Goal: Task Accomplishment & Management: Manage account settings

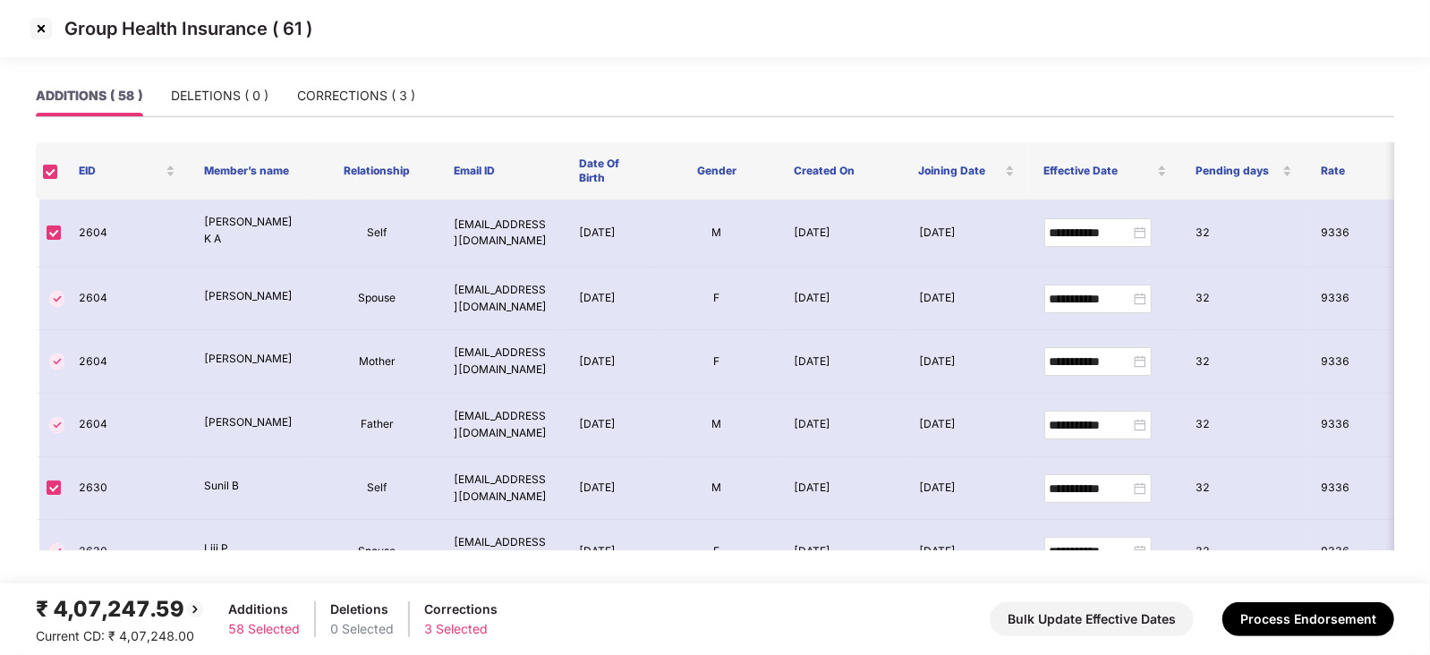
click at [43, 30] on img at bounding box center [41, 28] width 29 height 29
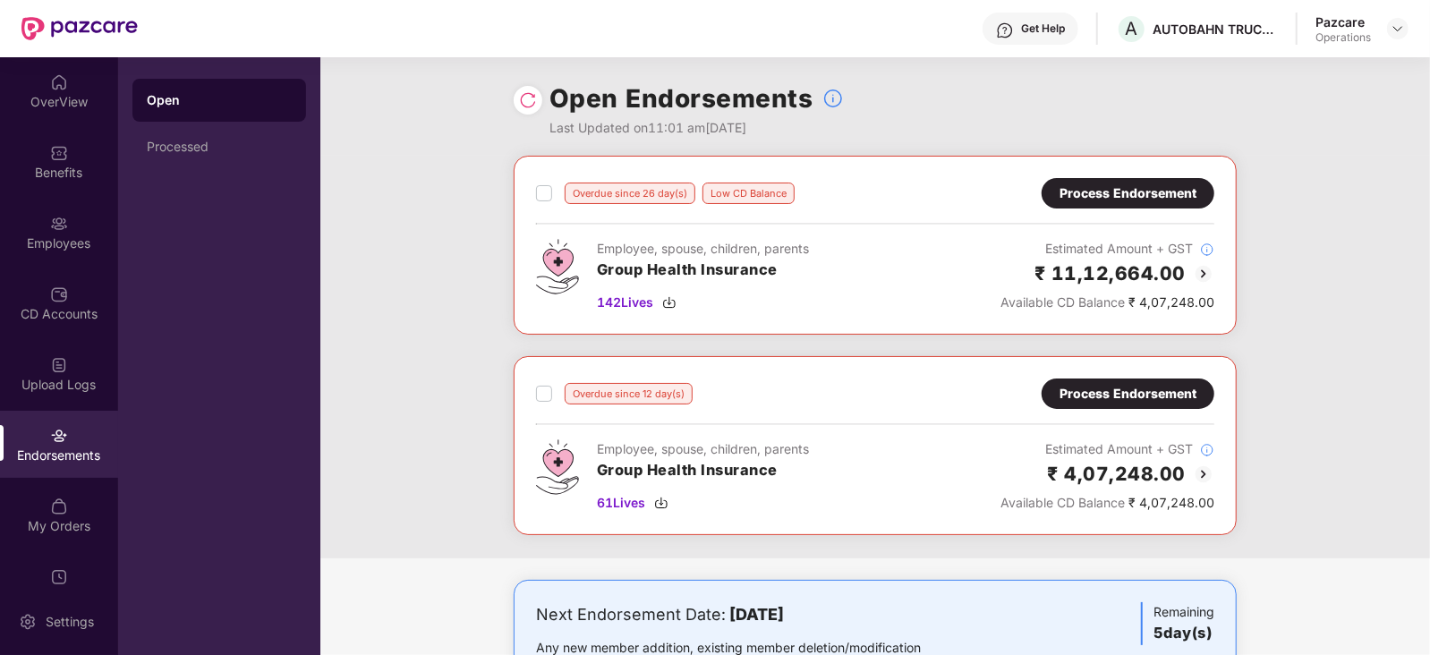
click at [527, 192] on div "Overdue since 26 day(s) Low CD Balance Process Endorsement Employee, spouse, ch…" at bounding box center [875, 245] width 723 height 179
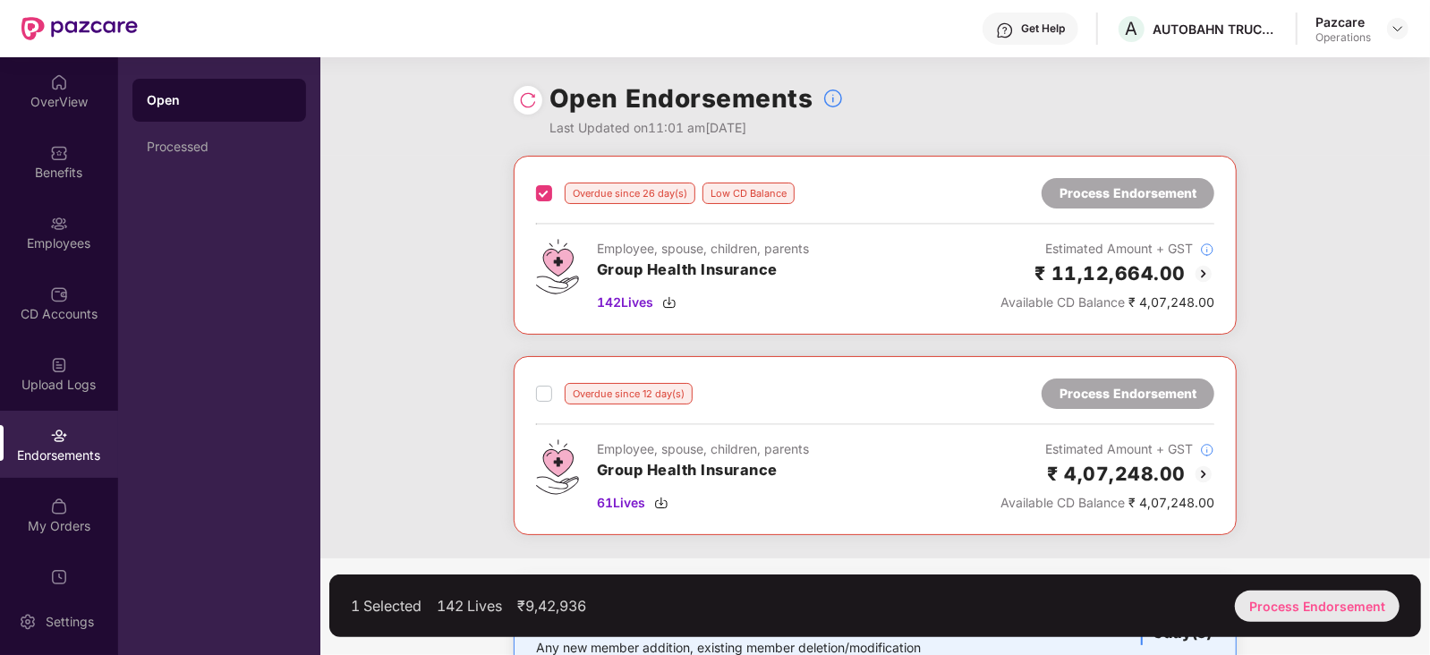
click at [1285, 606] on div "Process Endorsement" at bounding box center [1317, 606] width 165 height 31
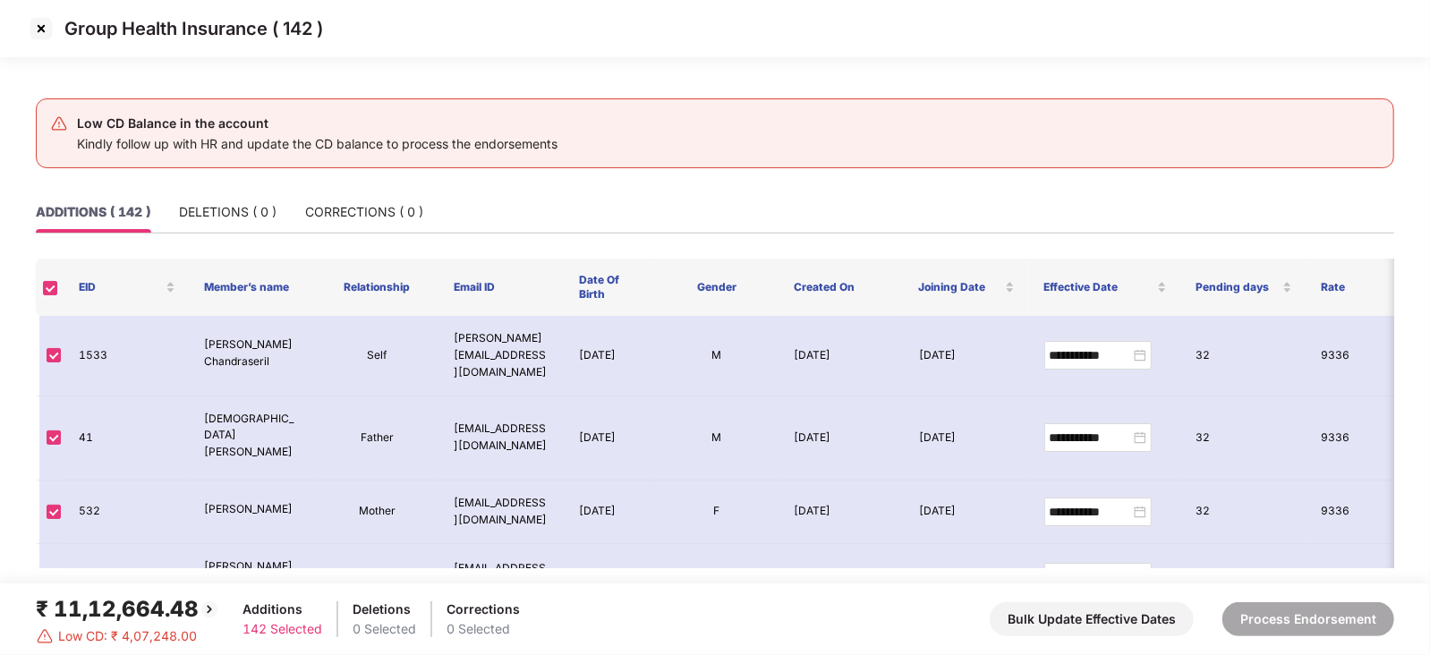
click at [33, 15] on img at bounding box center [41, 28] width 29 height 29
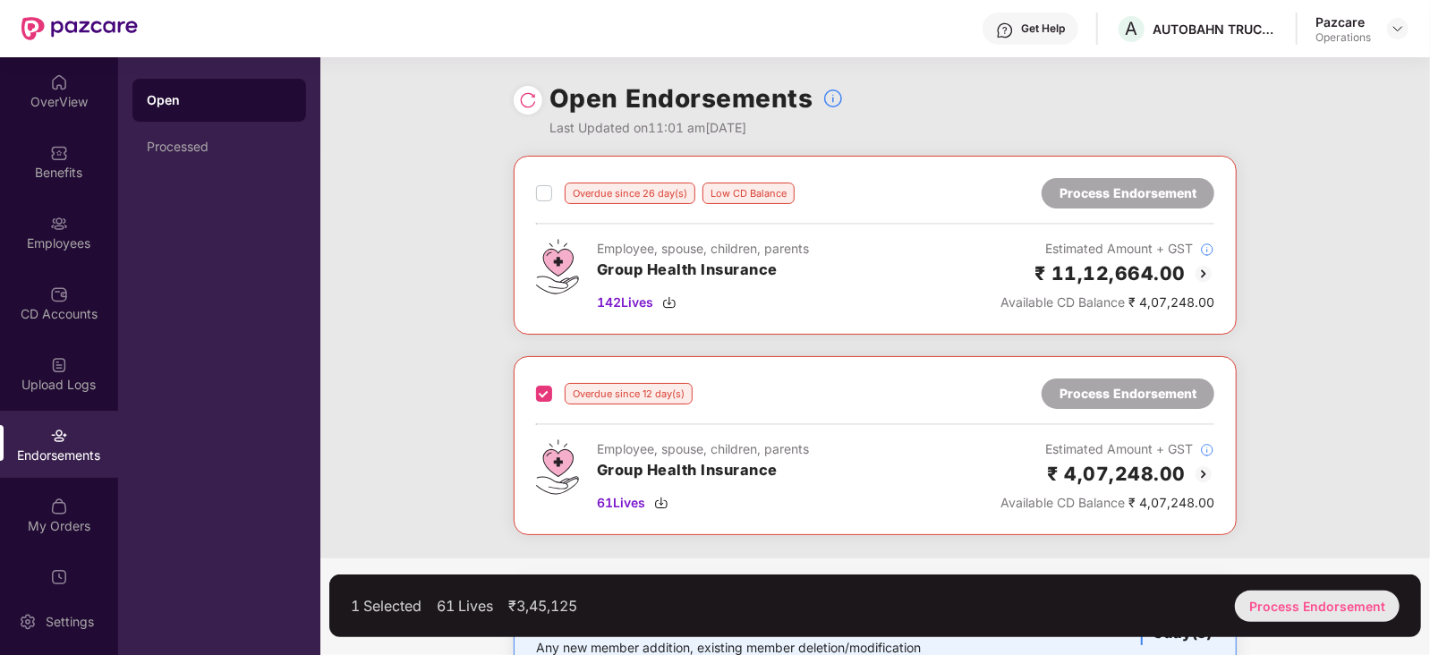
click at [1287, 603] on div "Process Endorsement" at bounding box center [1317, 606] width 165 height 31
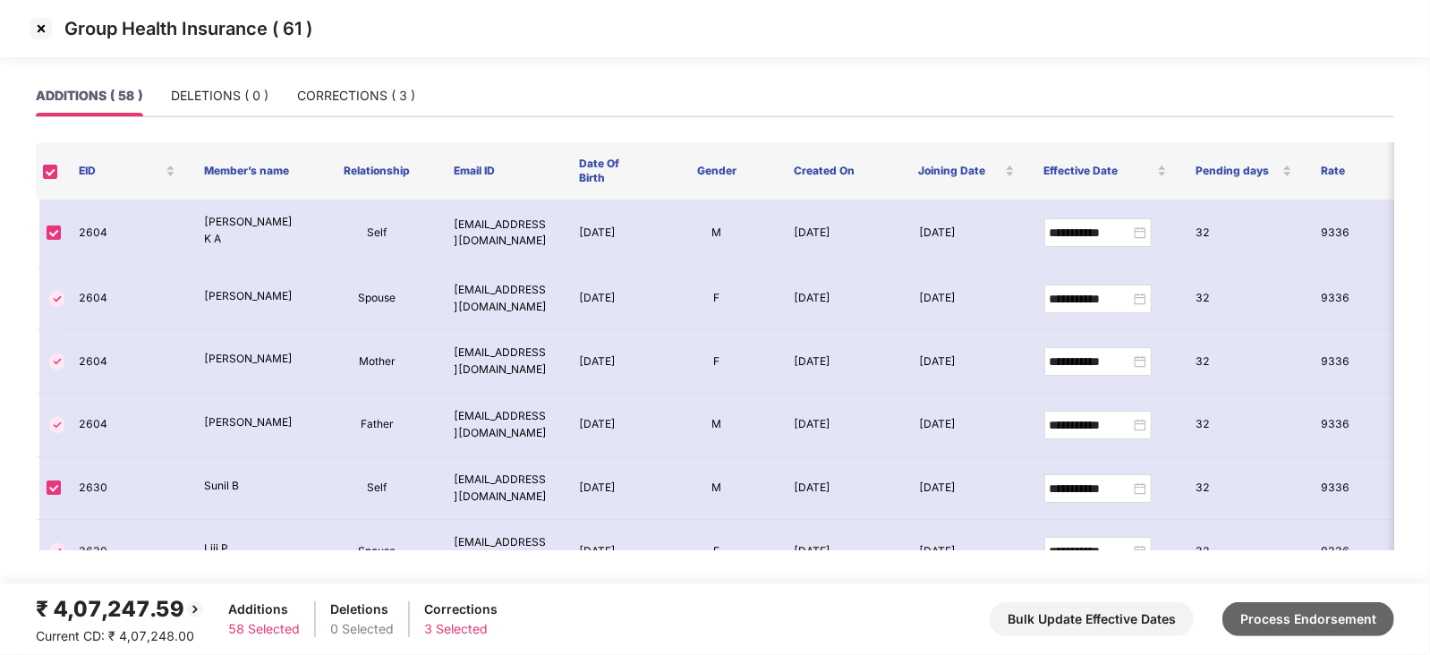
click at [1286, 626] on button "Process Endorsement" at bounding box center [1309, 619] width 172 height 34
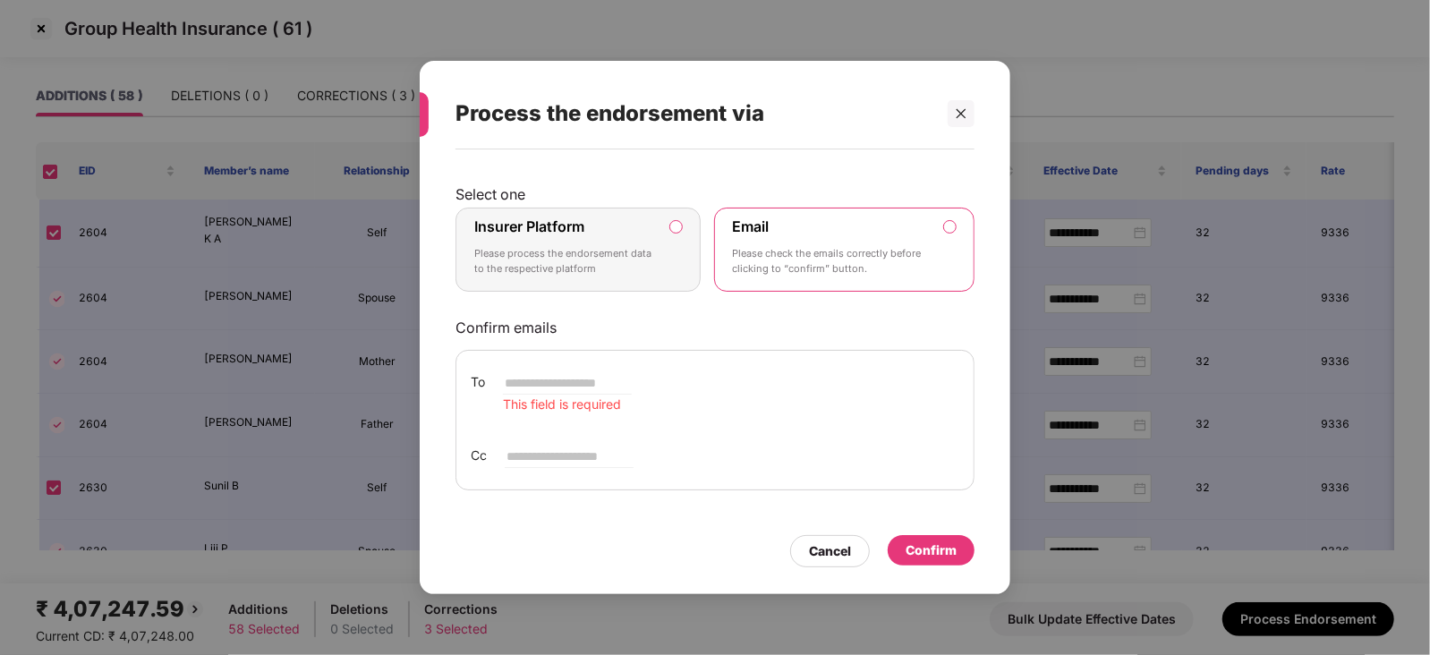
click at [681, 235] on label "Insurer Platform Please process the endorsement data to the respective platform" at bounding box center [578, 250] width 245 height 84
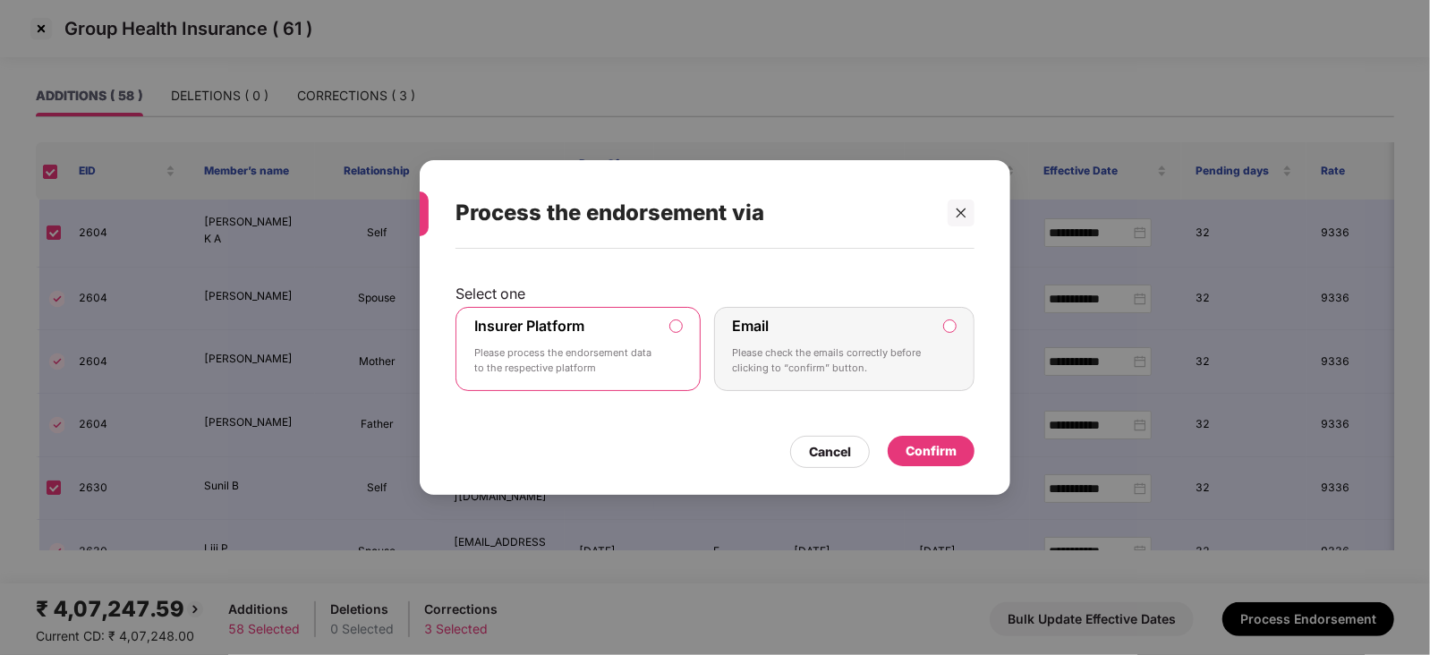
click at [943, 463] on div "Confirm" at bounding box center [931, 451] width 87 height 30
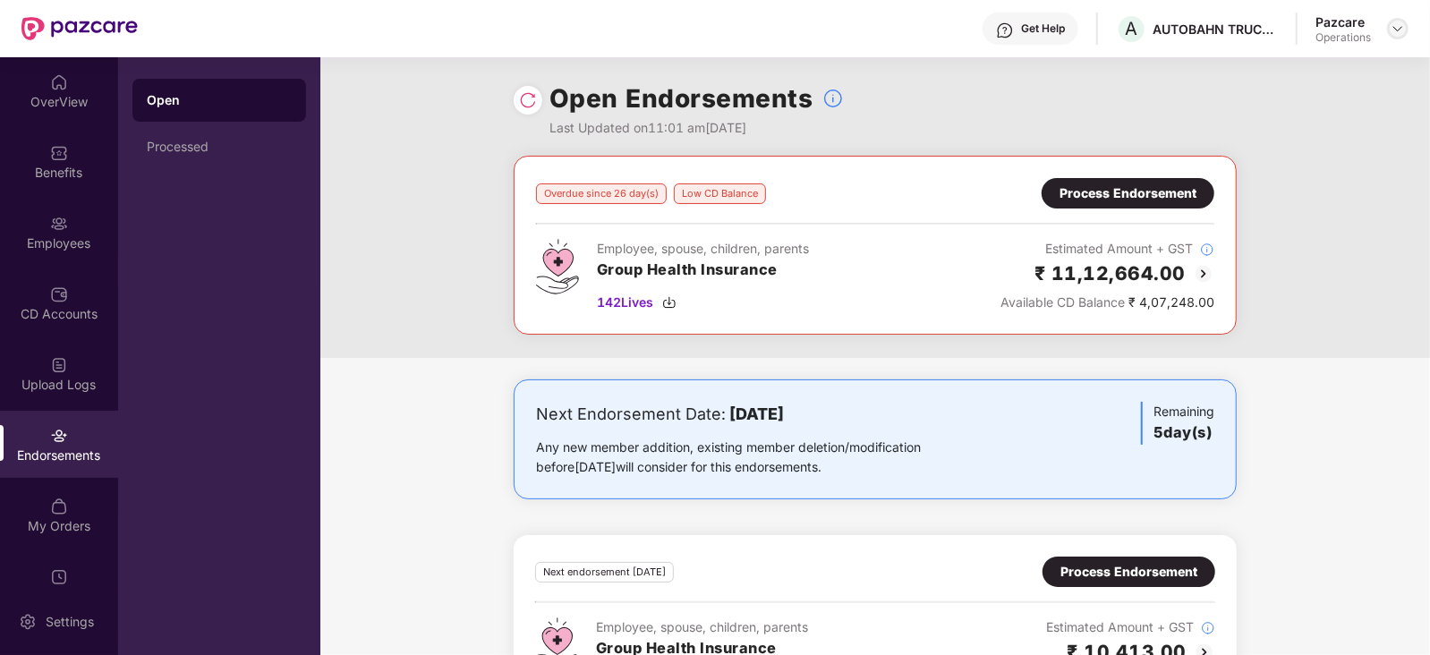
click at [1401, 36] on div at bounding box center [1397, 28] width 21 height 21
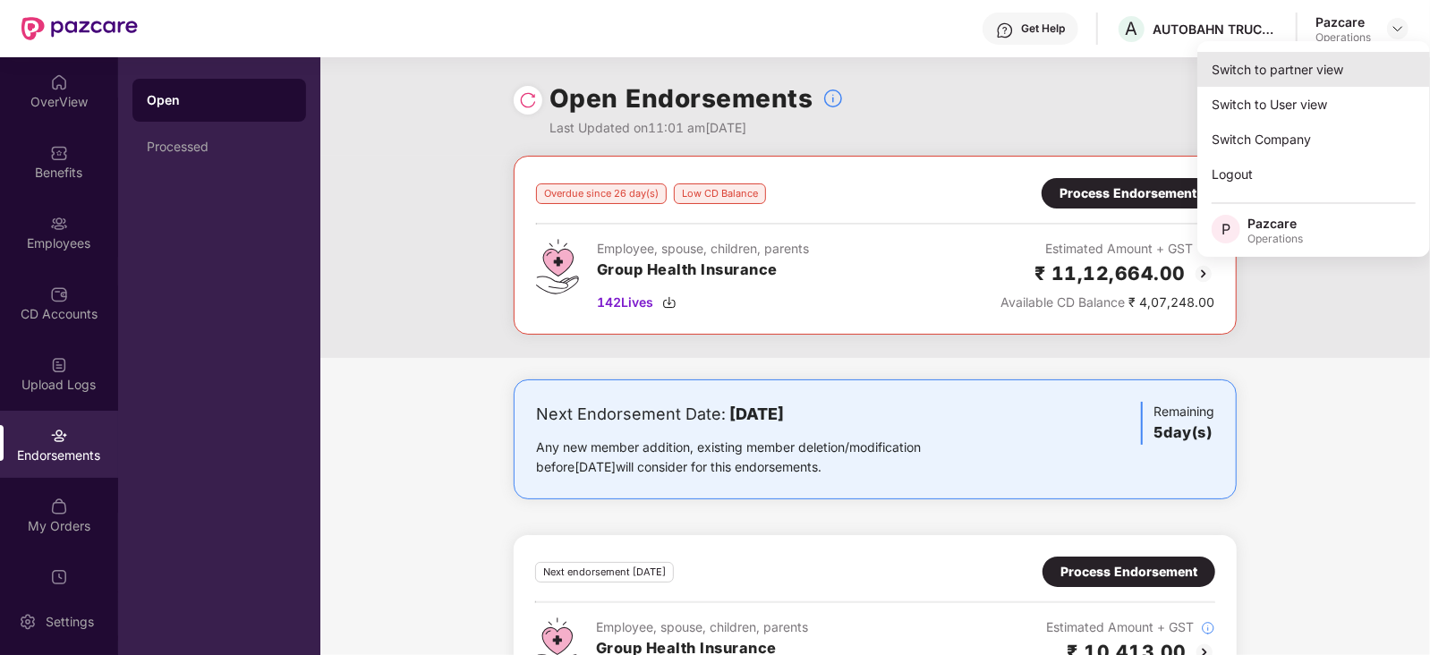
click at [1267, 65] on div "Switch to partner view" at bounding box center [1314, 69] width 233 height 35
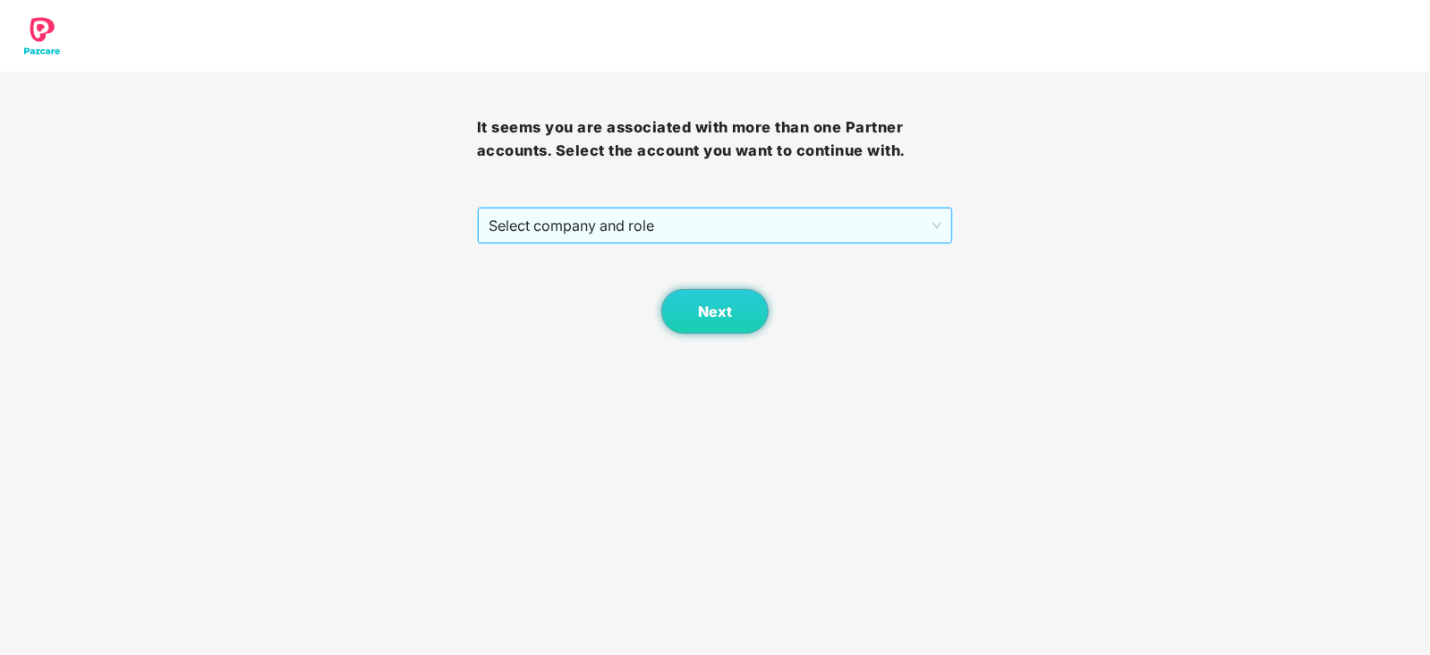
click at [542, 223] on span "Select company and role" at bounding box center [716, 226] width 454 height 34
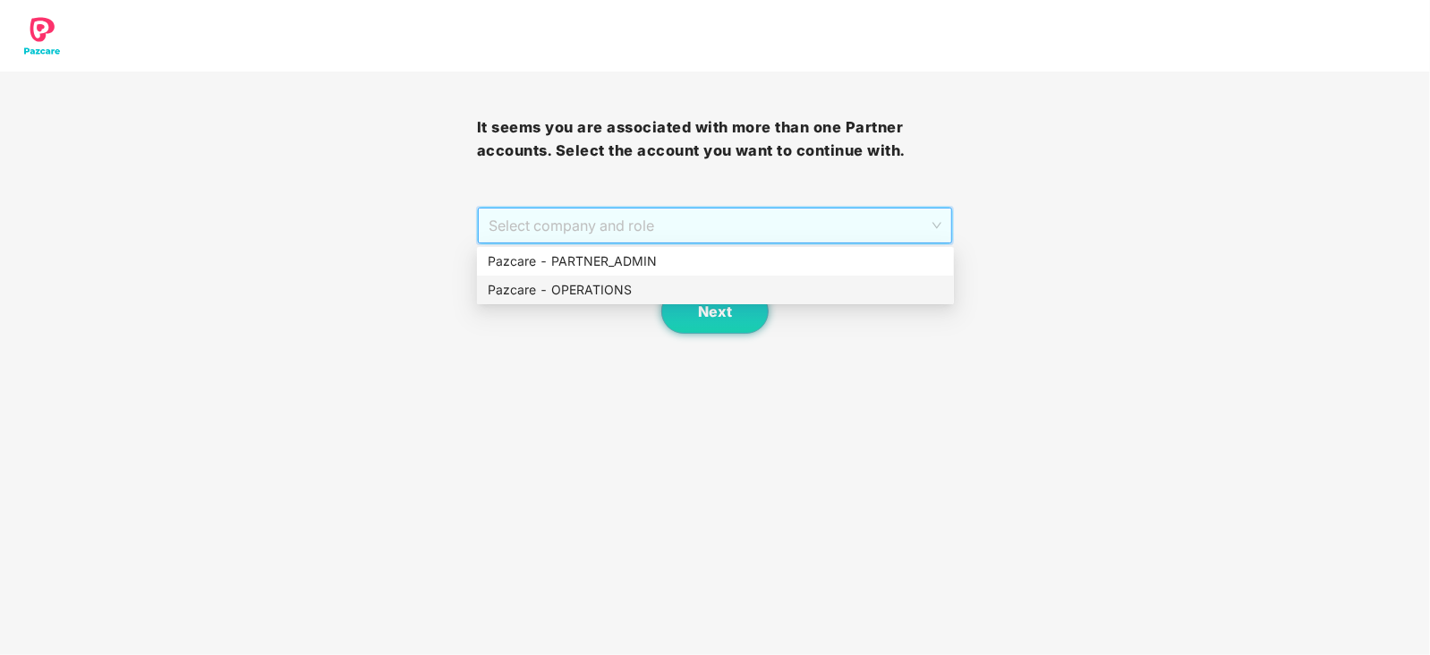
click at [537, 284] on div "Pazcare - OPERATIONS" at bounding box center [716, 290] width 456 height 20
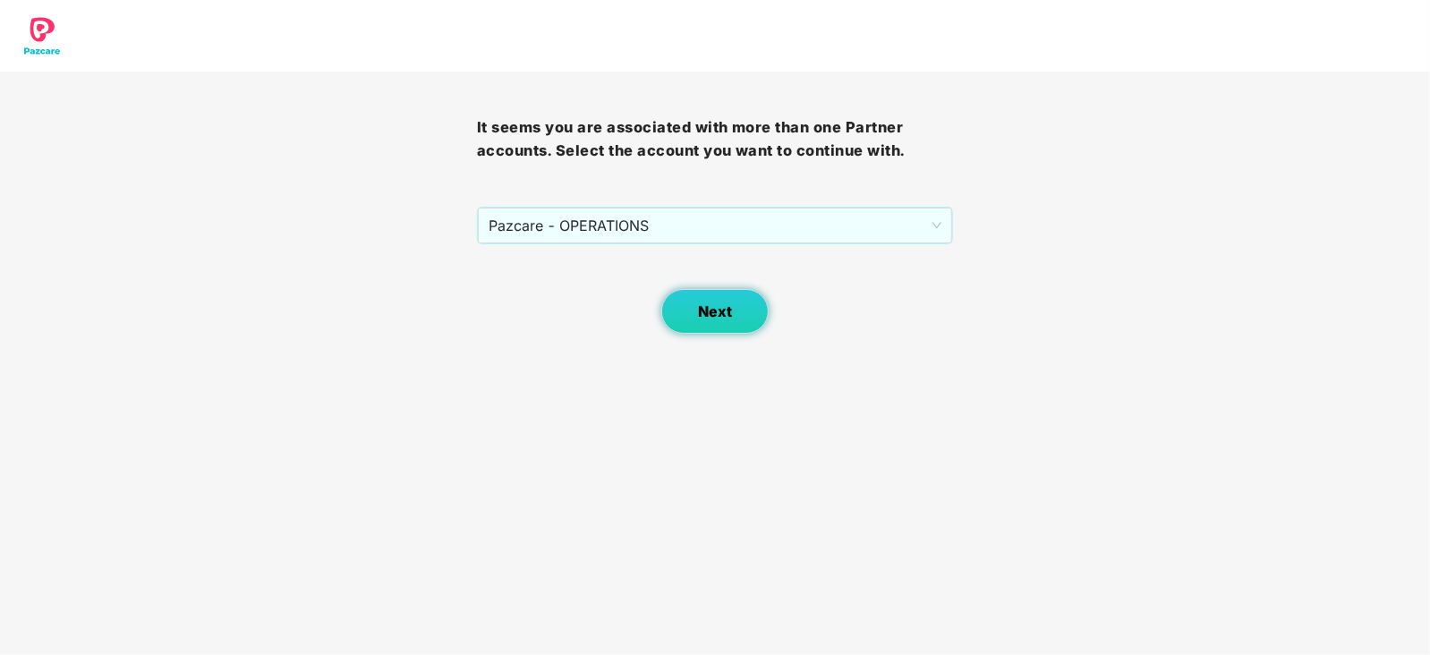
click at [735, 318] on button "Next" at bounding box center [715, 311] width 107 height 45
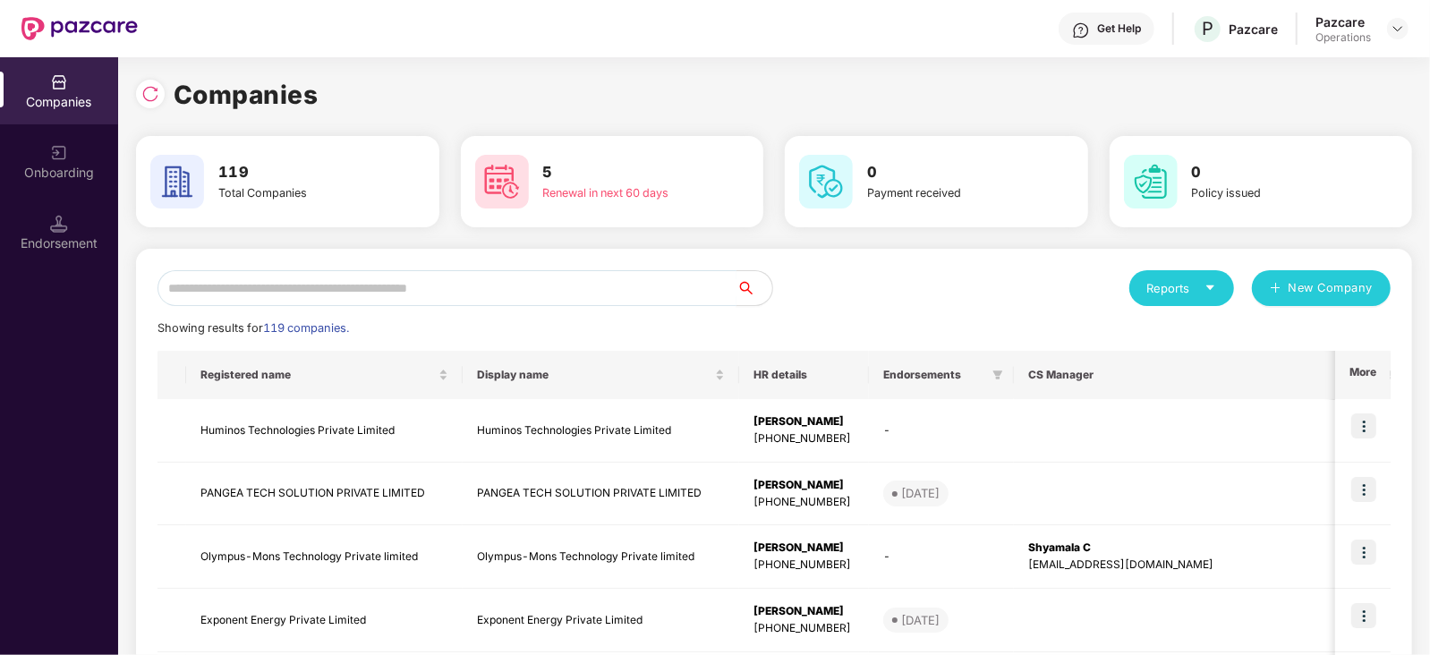
click at [555, 288] on input "text" at bounding box center [447, 288] width 579 height 36
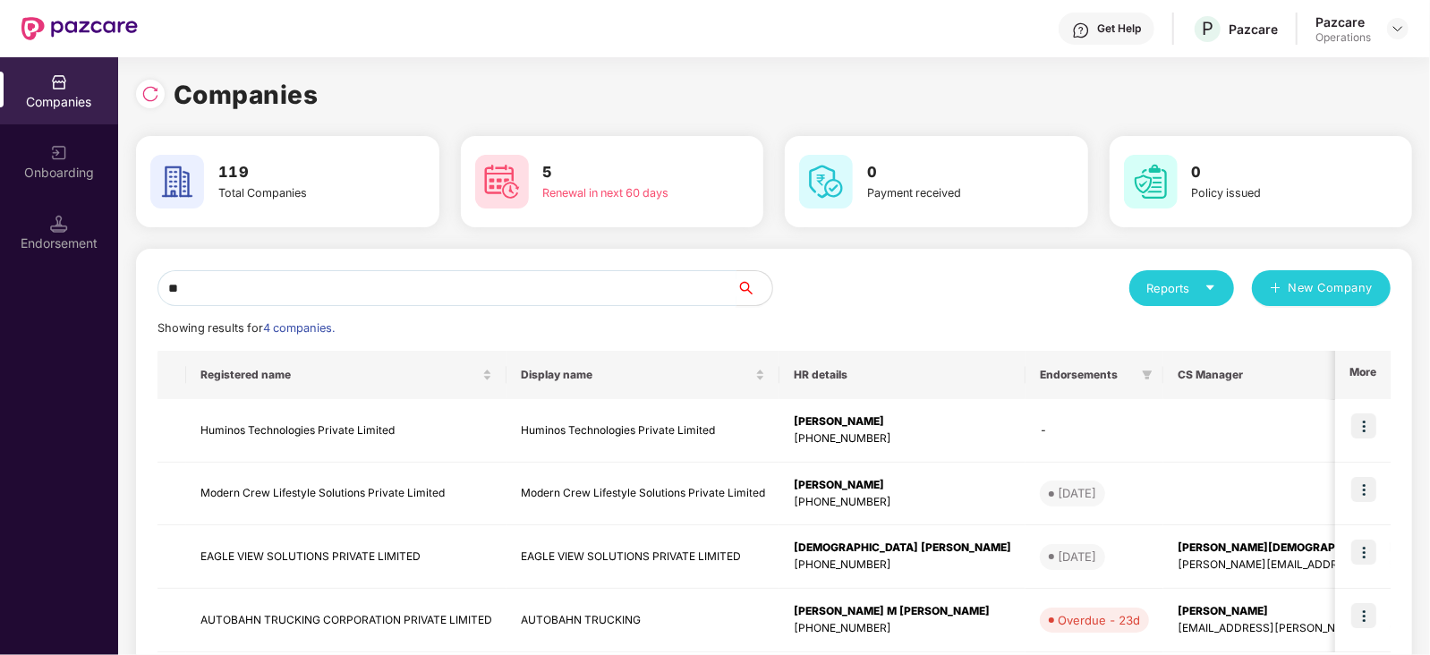
type input "**"
click at [282, 627] on td "AUTOBAHN TRUCKING CORPORATION PRIVATE LIMITED" at bounding box center [346, 621] width 320 height 64
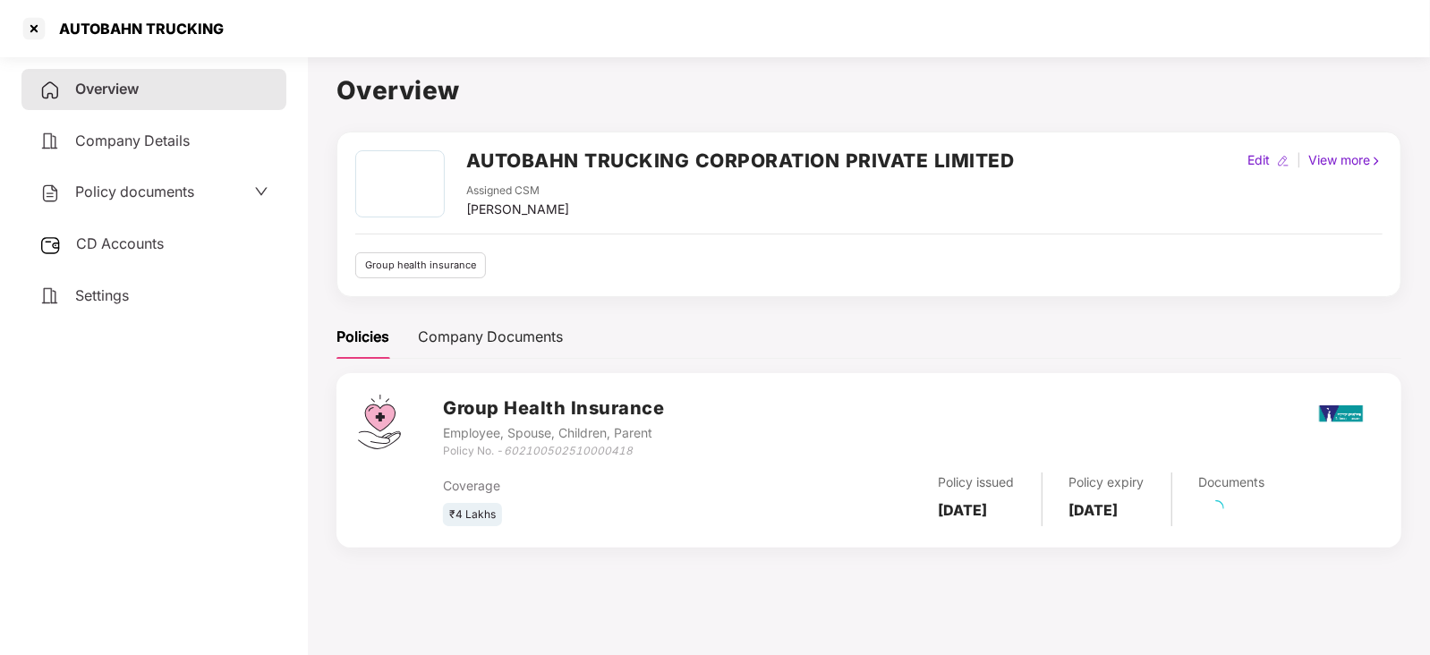
click at [143, 232] on div "CD Accounts" at bounding box center [153, 244] width 265 height 41
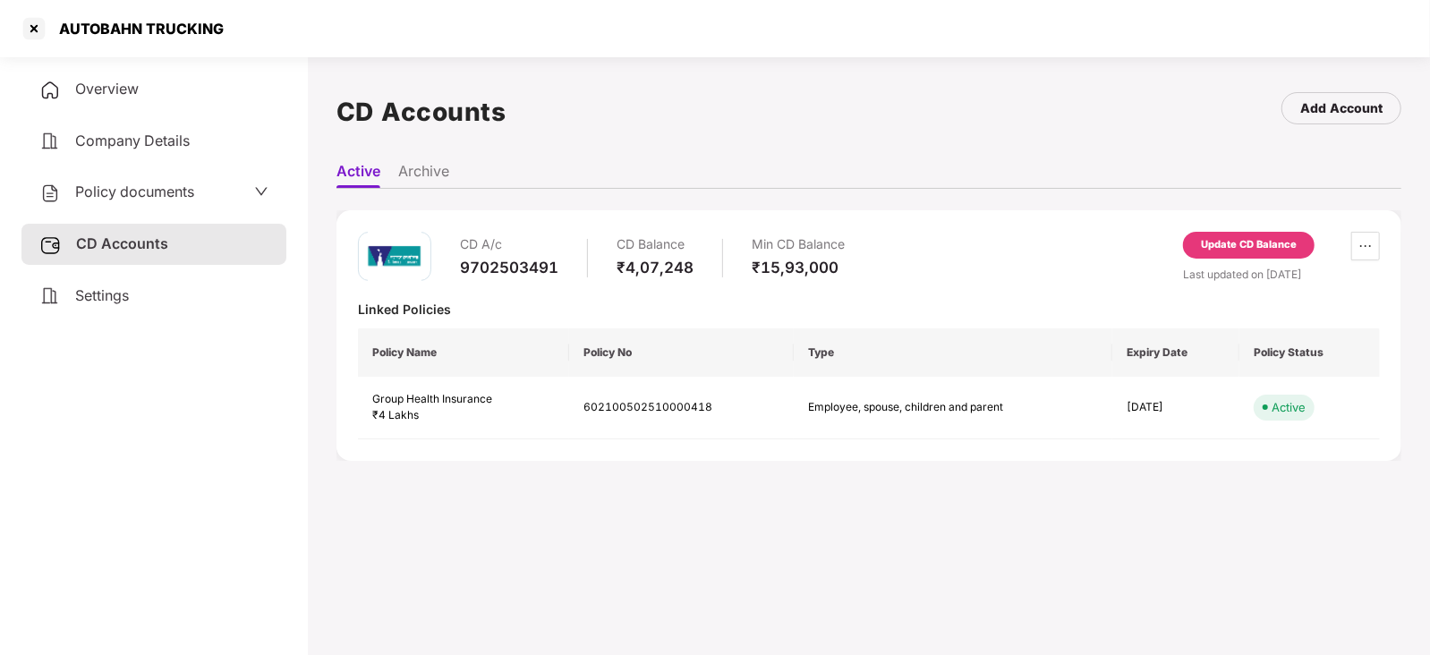
click at [1254, 234] on div "Update CD Balance" at bounding box center [1249, 245] width 132 height 27
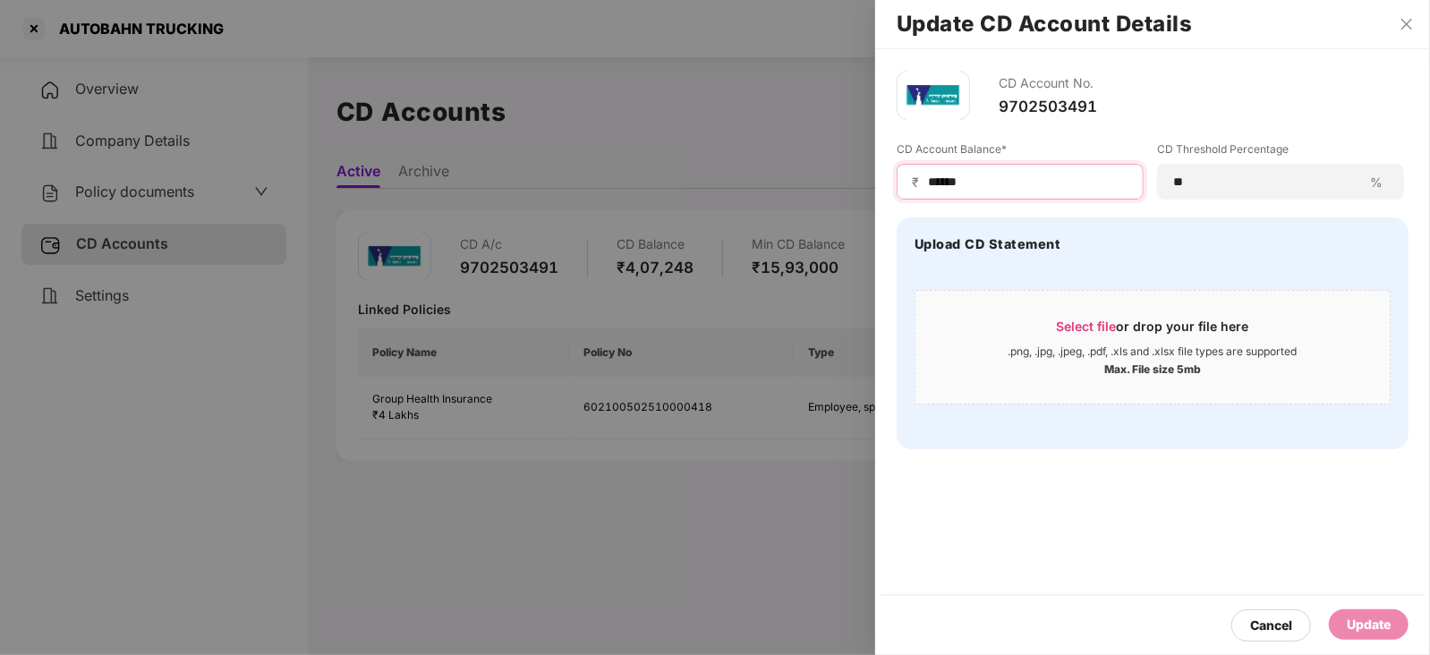
click at [927, 184] on input "******" at bounding box center [1027, 182] width 202 height 19
drag, startPoint x: 980, startPoint y: 182, endPoint x: 913, endPoint y: 181, distance: 67.1
click at [913, 181] on div "₹ ******" at bounding box center [1020, 182] width 247 height 36
click at [936, 180] on input "******" at bounding box center [1027, 182] width 202 height 19
type input "******"
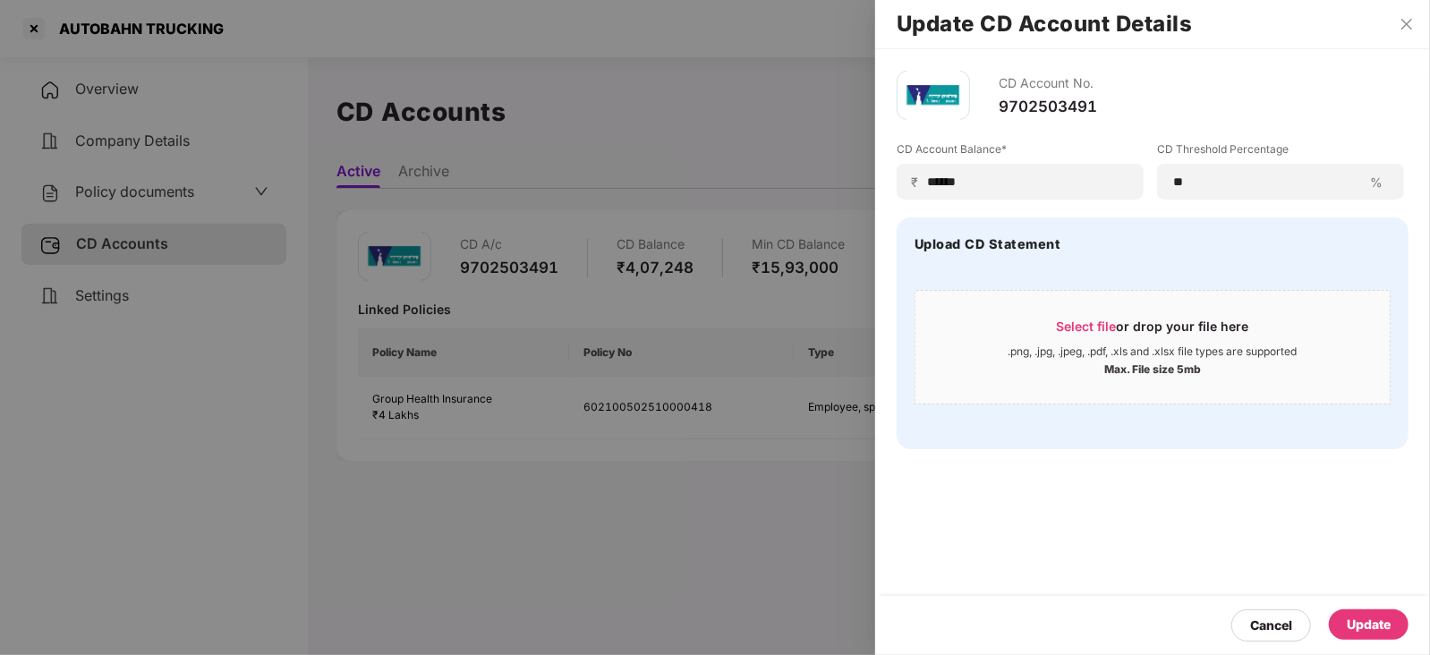
click at [1369, 622] on div "Update" at bounding box center [1369, 625] width 44 height 20
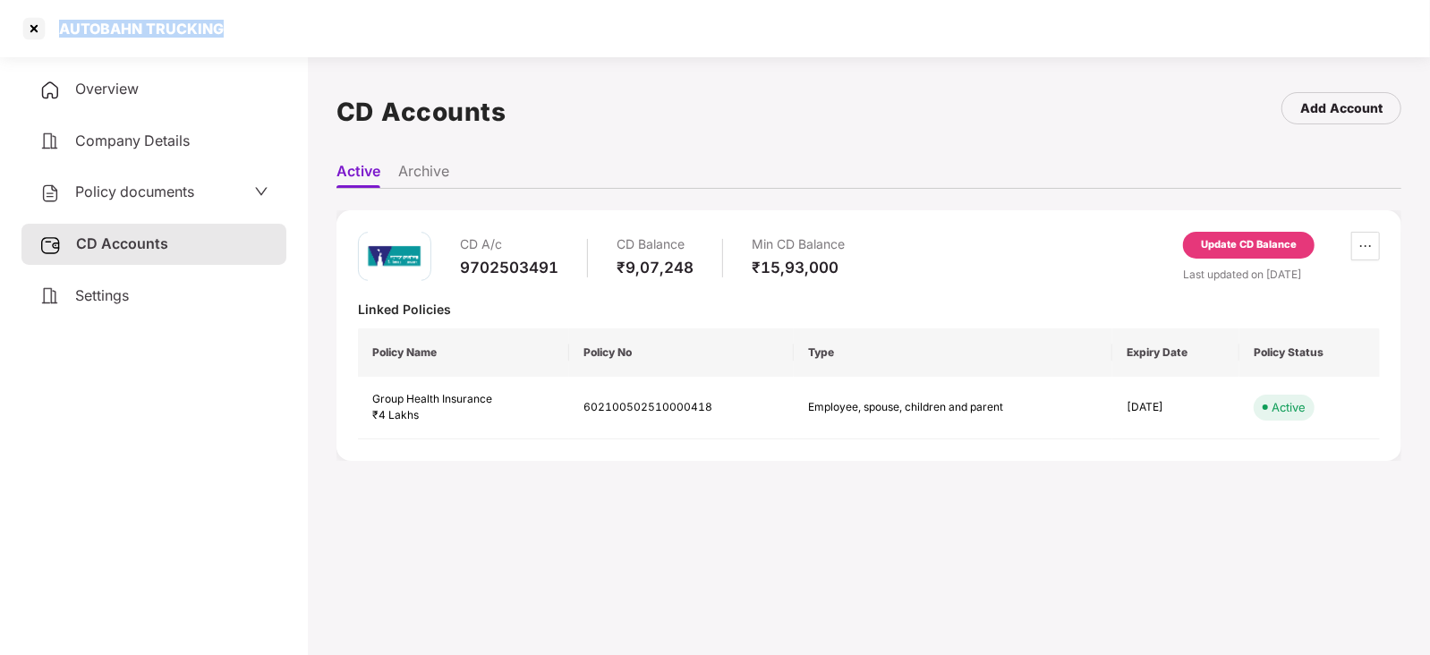
drag, startPoint x: 61, startPoint y: 30, endPoint x: 223, endPoint y: 33, distance: 162.0
click at [223, 33] on div "AUTOBAHN TRUCKING" at bounding box center [715, 28] width 1430 height 57
copy div "AUTOBAHN TRUCKING"
click at [30, 33] on div at bounding box center [34, 28] width 29 height 29
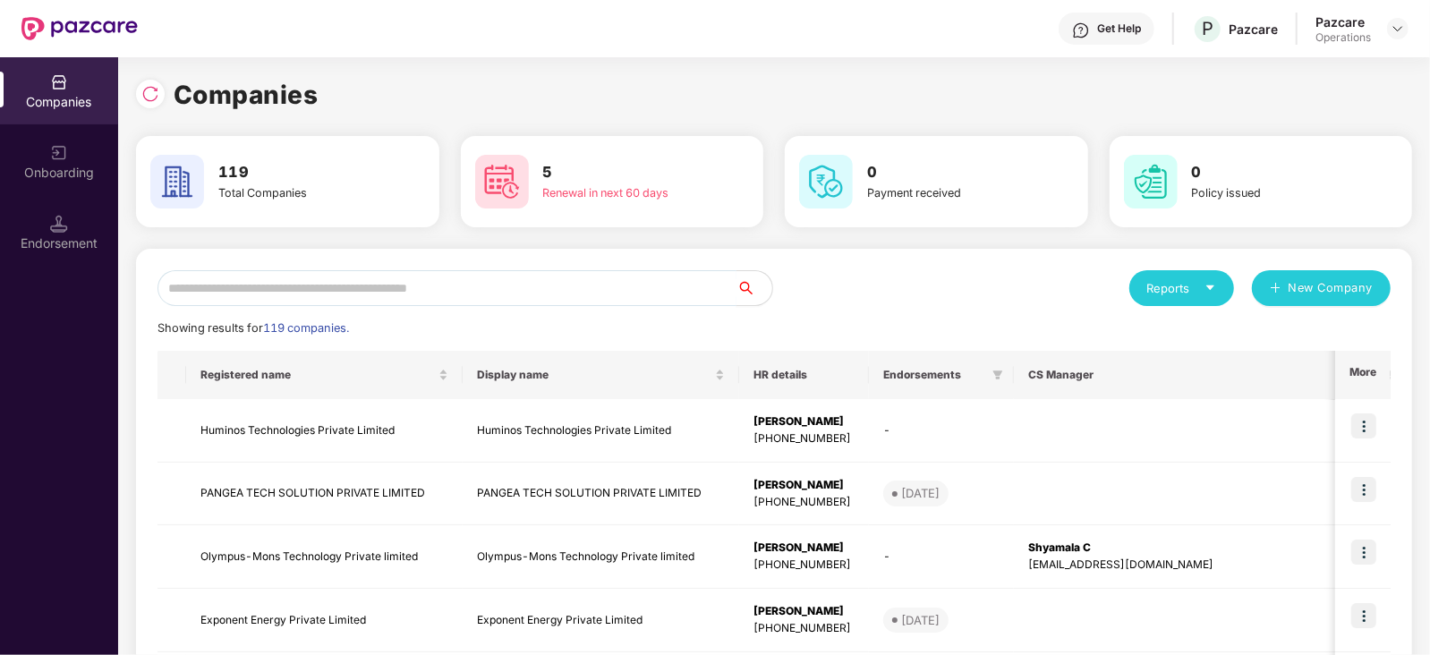
click at [368, 295] on input "text" at bounding box center [447, 288] width 579 height 36
paste input "**********"
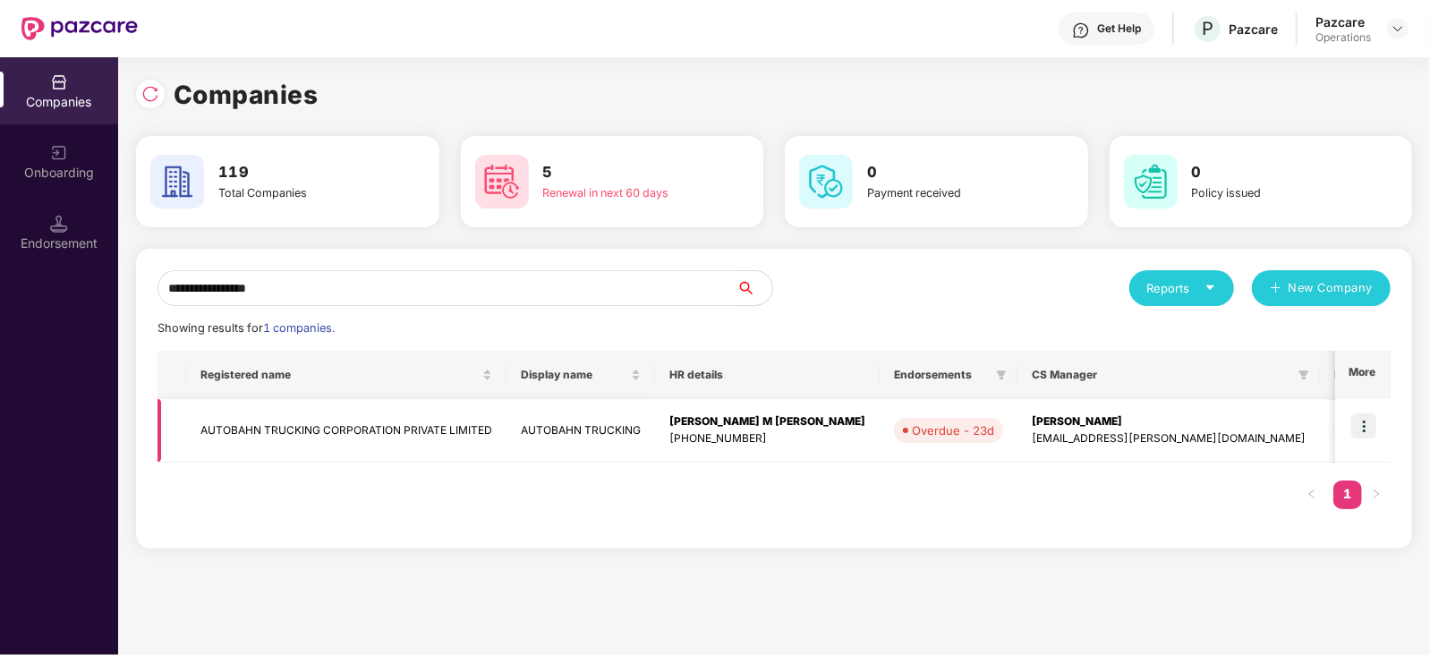
type input "**********"
click at [1356, 420] on img at bounding box center [1364, 426] width 25 height 25
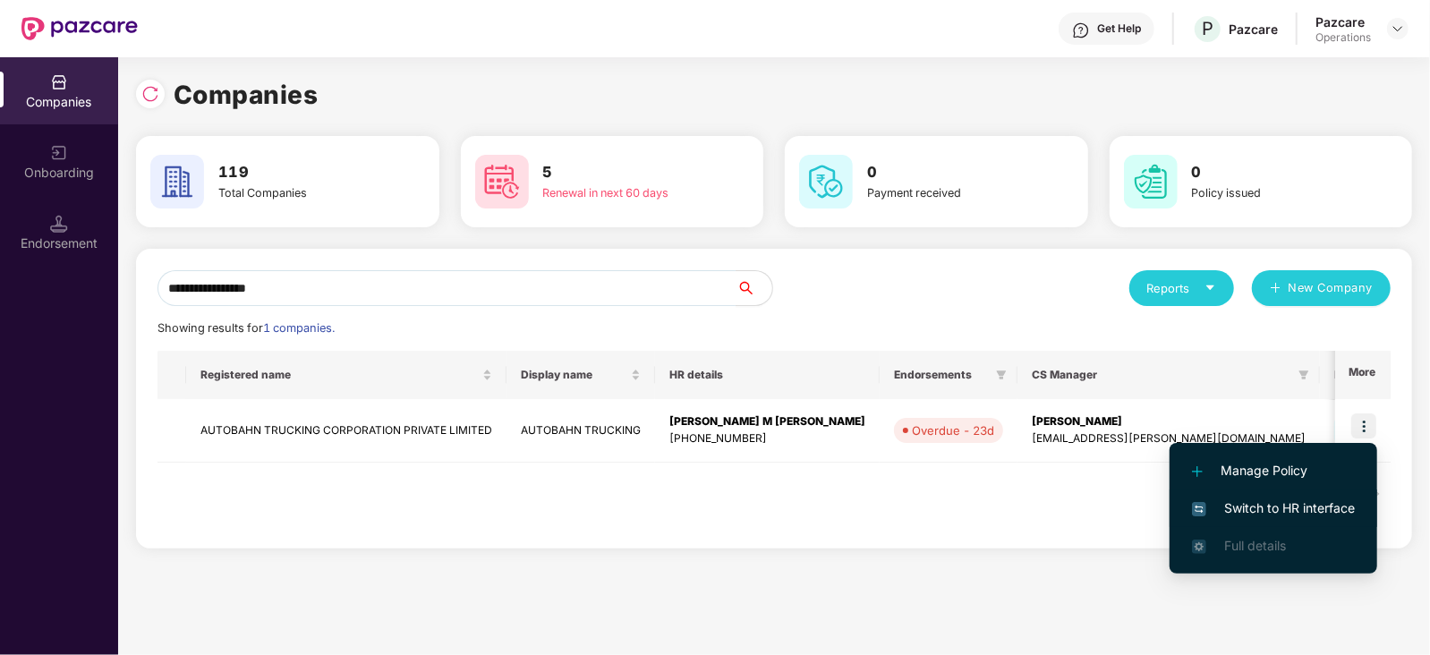
click at [1334, 501] on span "Switch to HR interface" at bounding box center [1273, 509] width 163 height 20
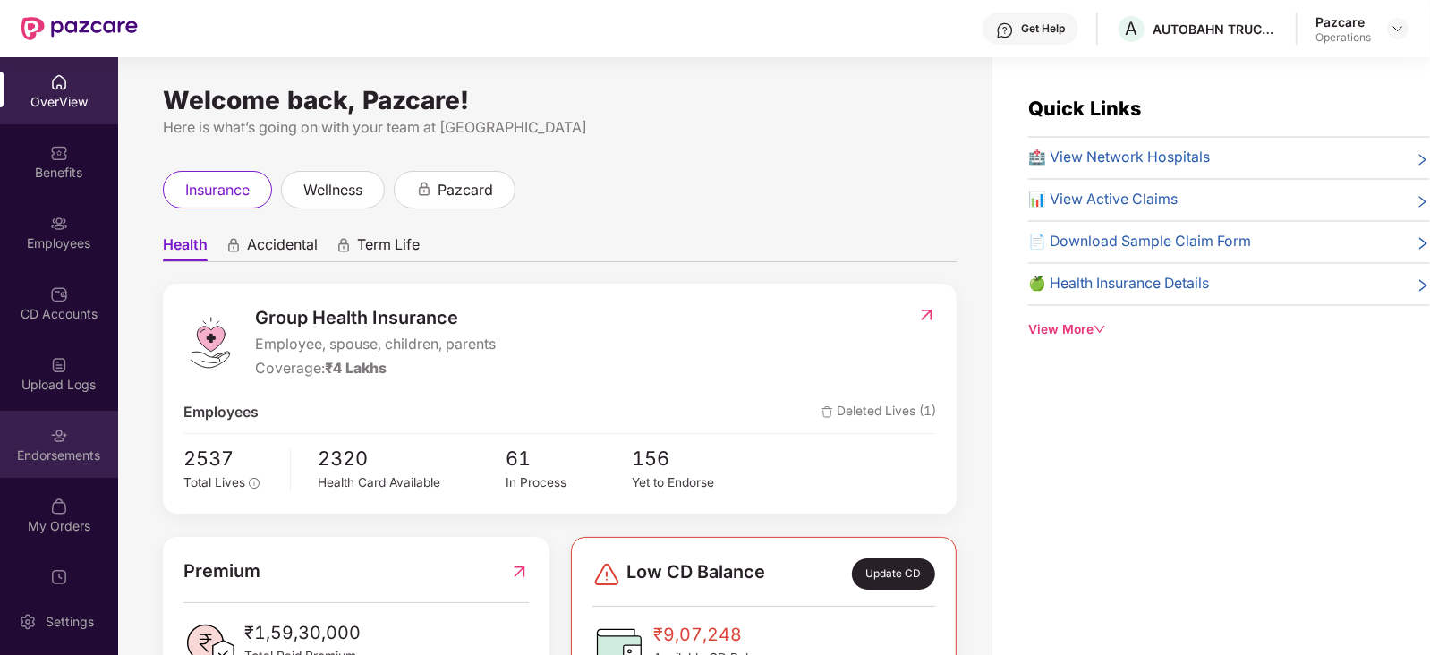
click at [57, 476] on div "Endorsements" at bounding box center [59, 444] width 118 height 67
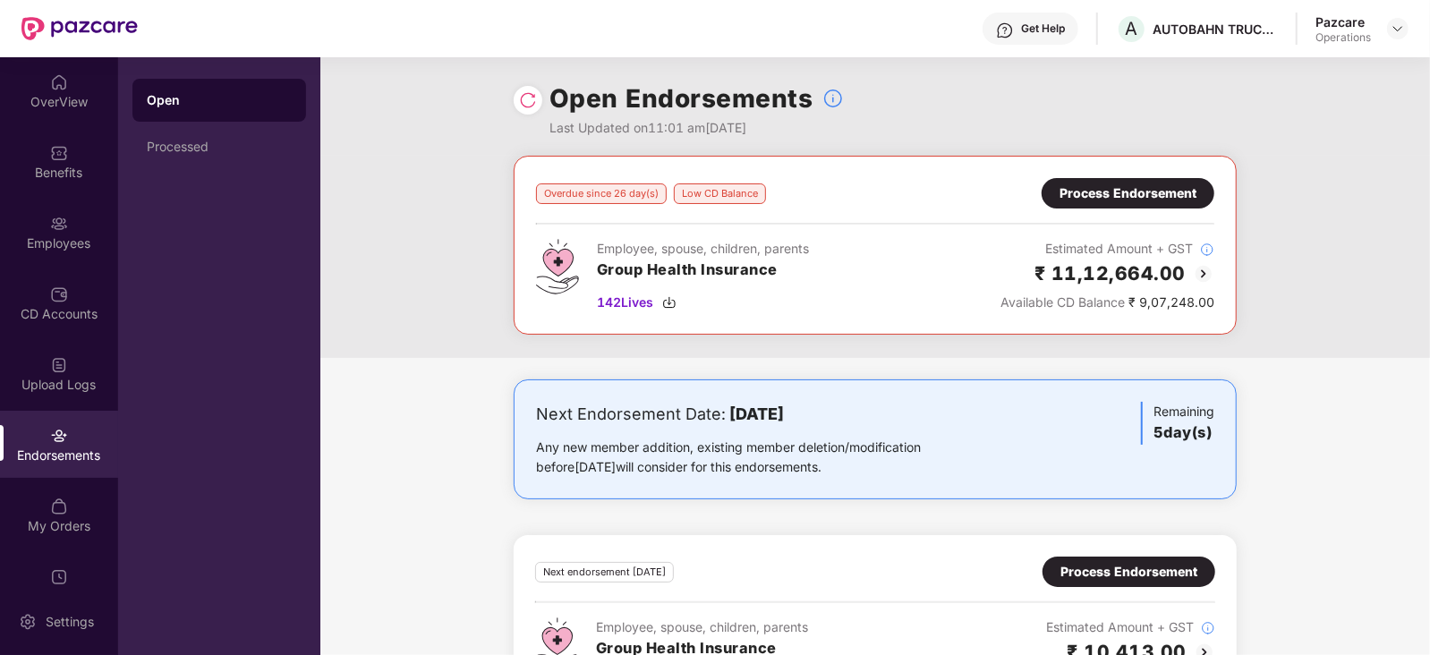
click at [1132, 202] on div "Process Endorsement" at bounding box center [1128, 194] width 137 height 20
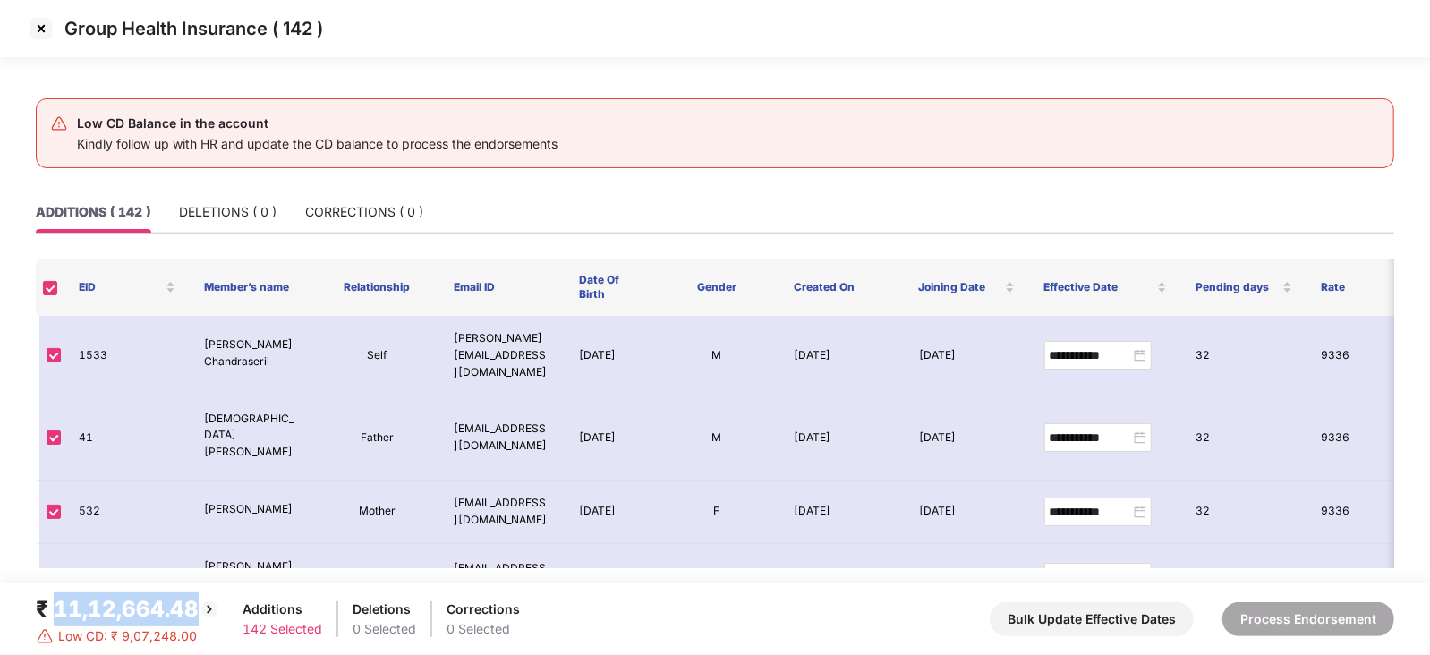
drag, startPoint x: 51, startPoint y: 606, endPoint x: 192, endPoint y: 606, distance: 141.4
click at [192, 606] on div "₹ 11,12,664.48" at bounding box center [128, 610] width 184 height 34
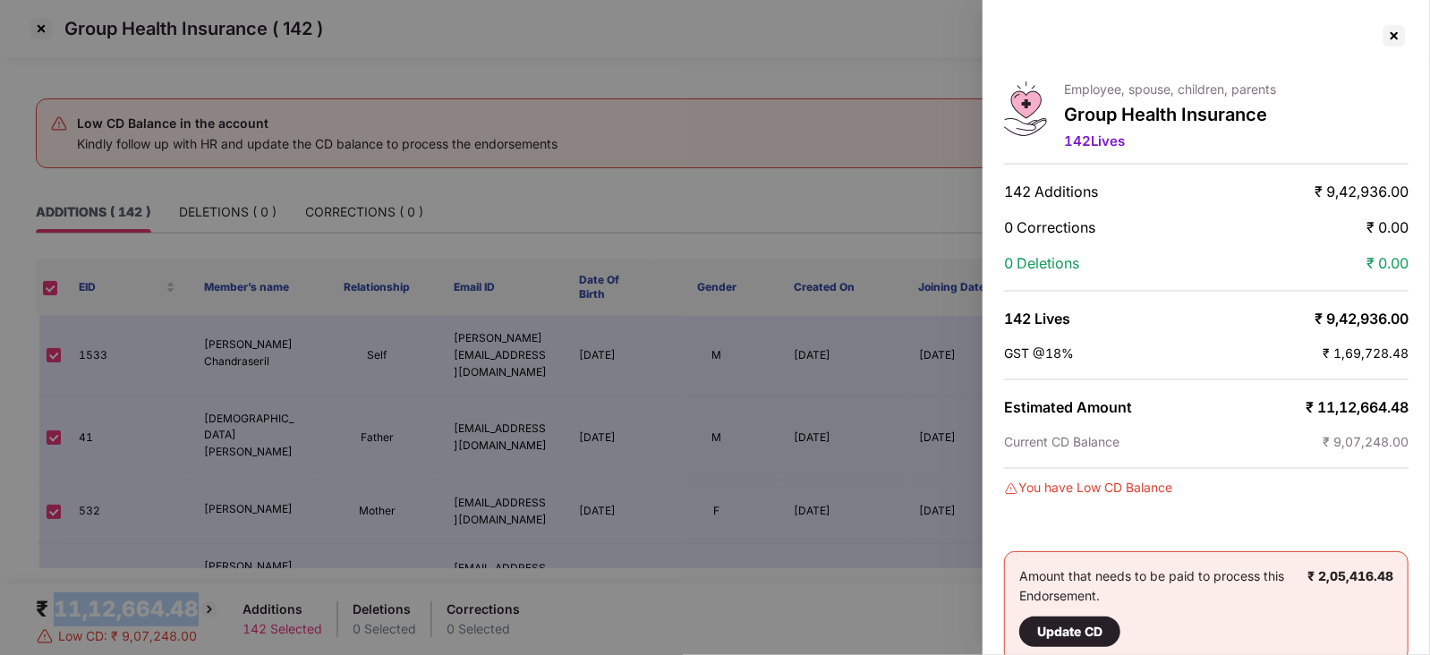
copy div "11,12,664.48"
click at [1408, 38] on div "Employee, spouse, children, parents Group Health Insurance 142 Lives 142 Additi…" at bounding box center [1207, 327] width 448 height 655
click at [1396, 38] on div at bounding box center [1394, 35] width 29 height 29
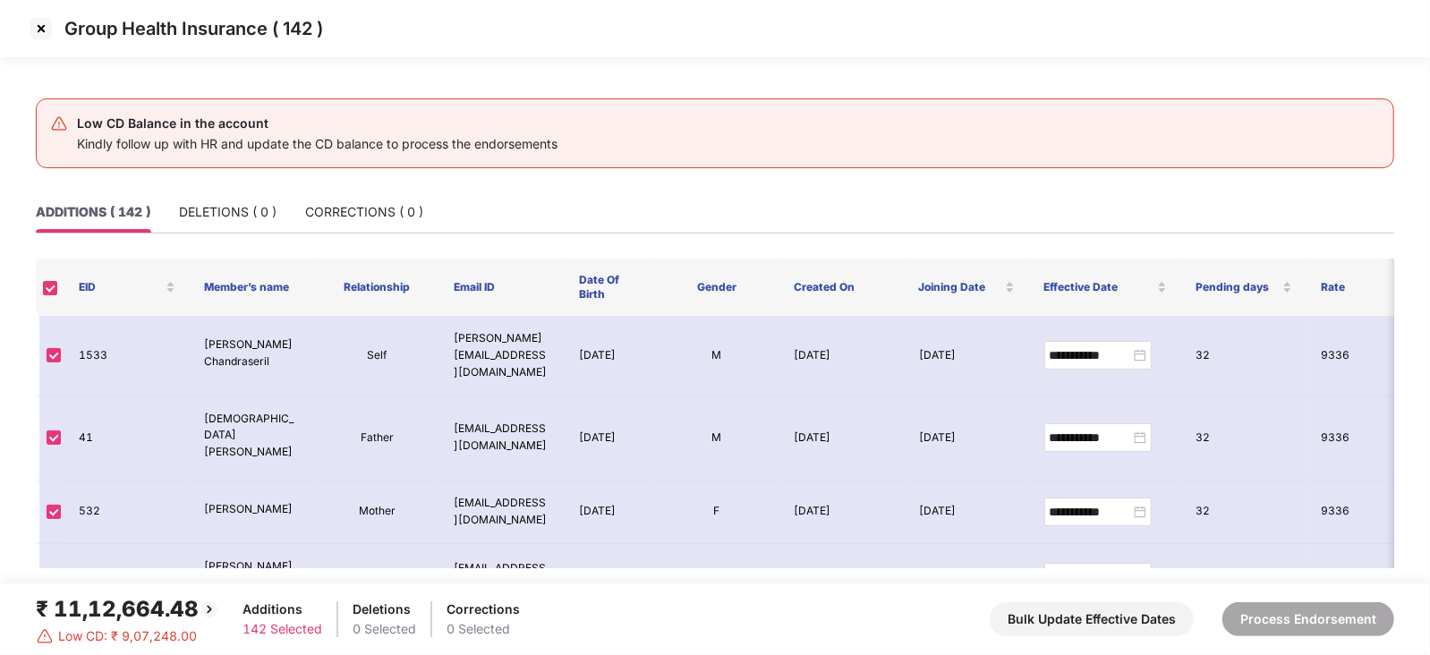
click at [42, 41] on img at bounding box center [41, 28] width 29 height 29
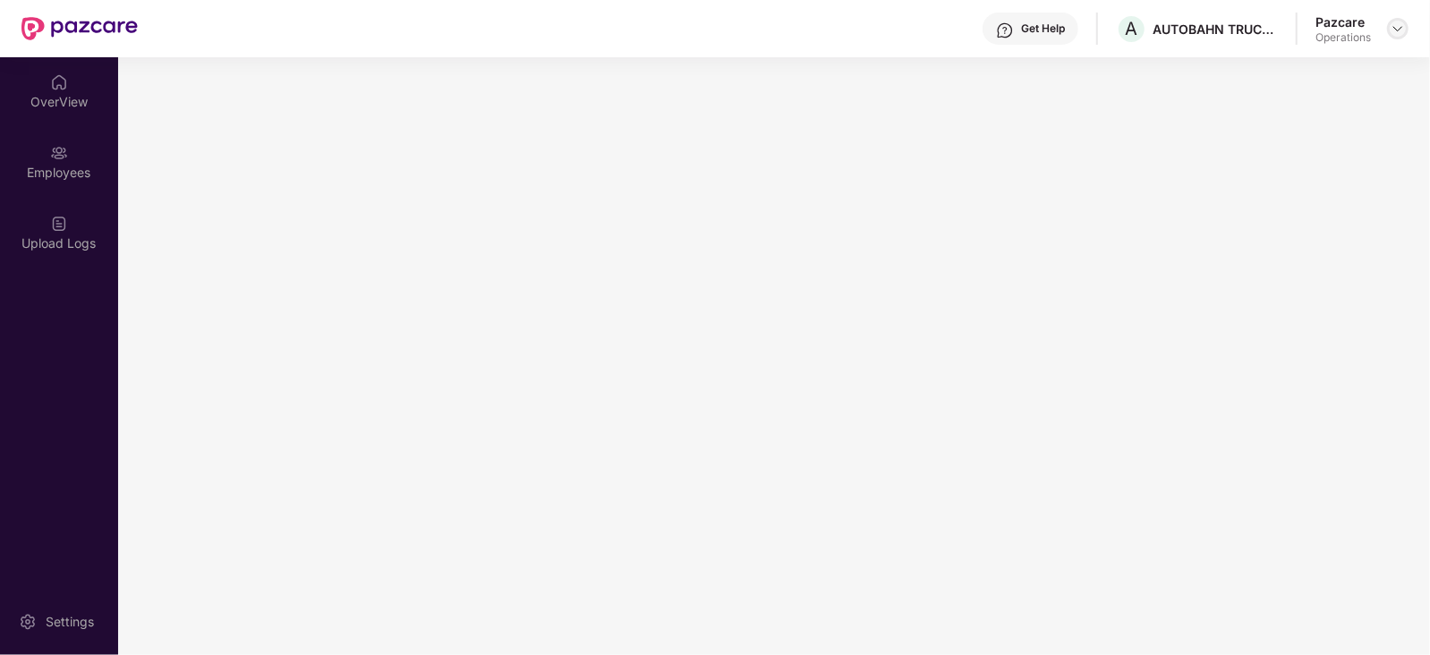
click at [1399, 33] on img at bounding box center [1398, 28] width 14 height 14
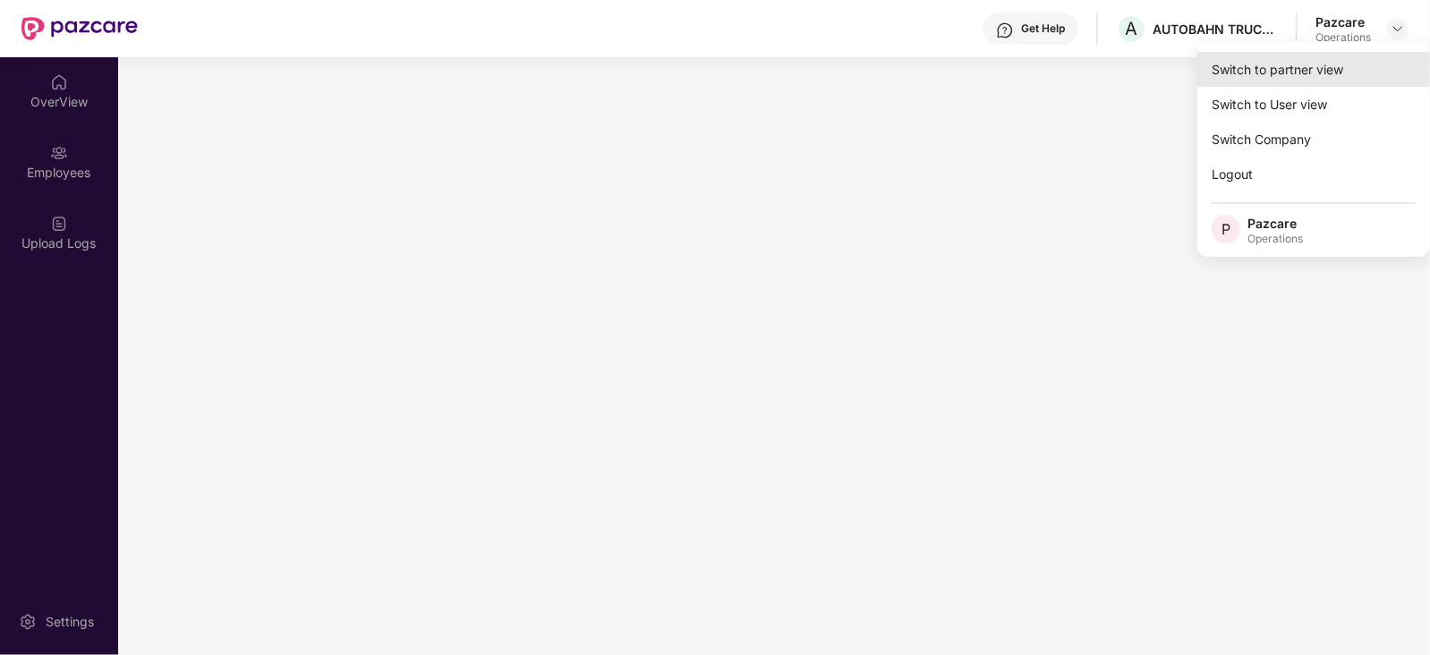
click at [1276, 59] on div "Switch to partner view" at bounding box center [1314, 69] width 233 height 35
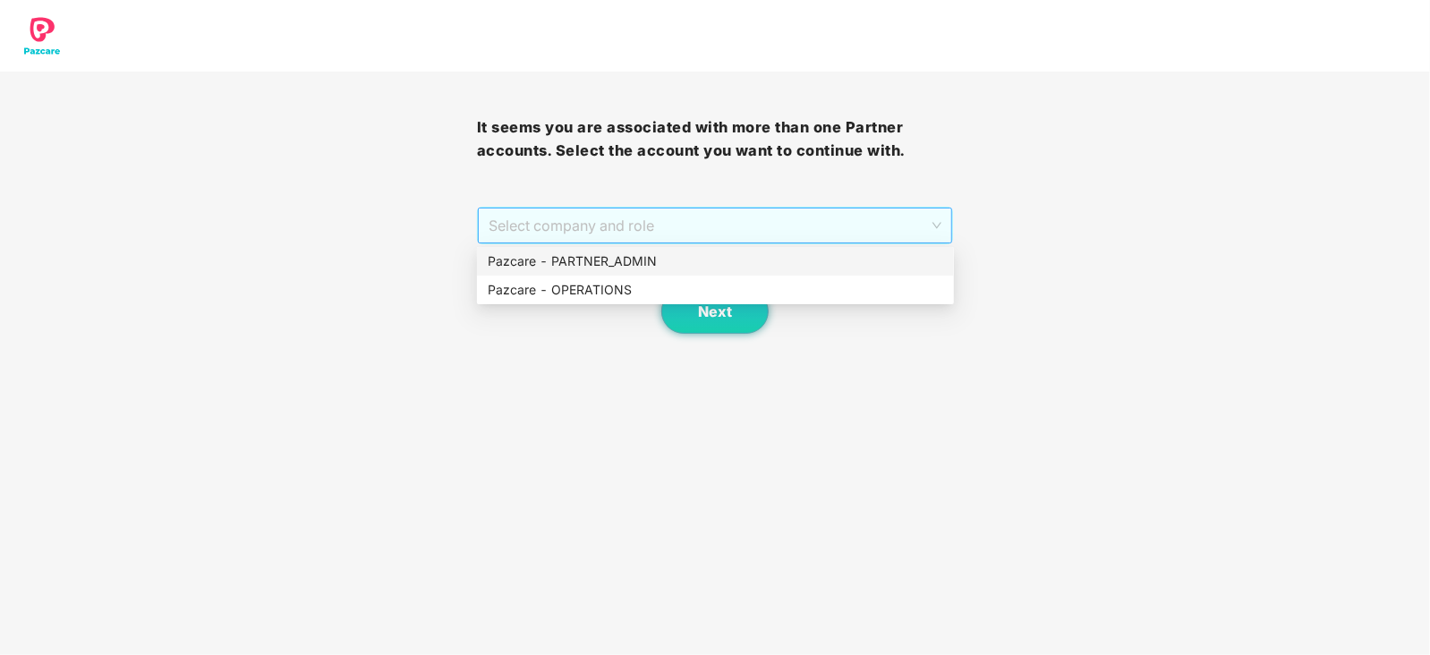
click at [516, 231] on span "Select company and role" at bounding box center [716, 226] width 454 height 34
click at [523, 286] on div "Pazcare - OPERATIONS" at bounding box center [716, 290] width 456 height 20
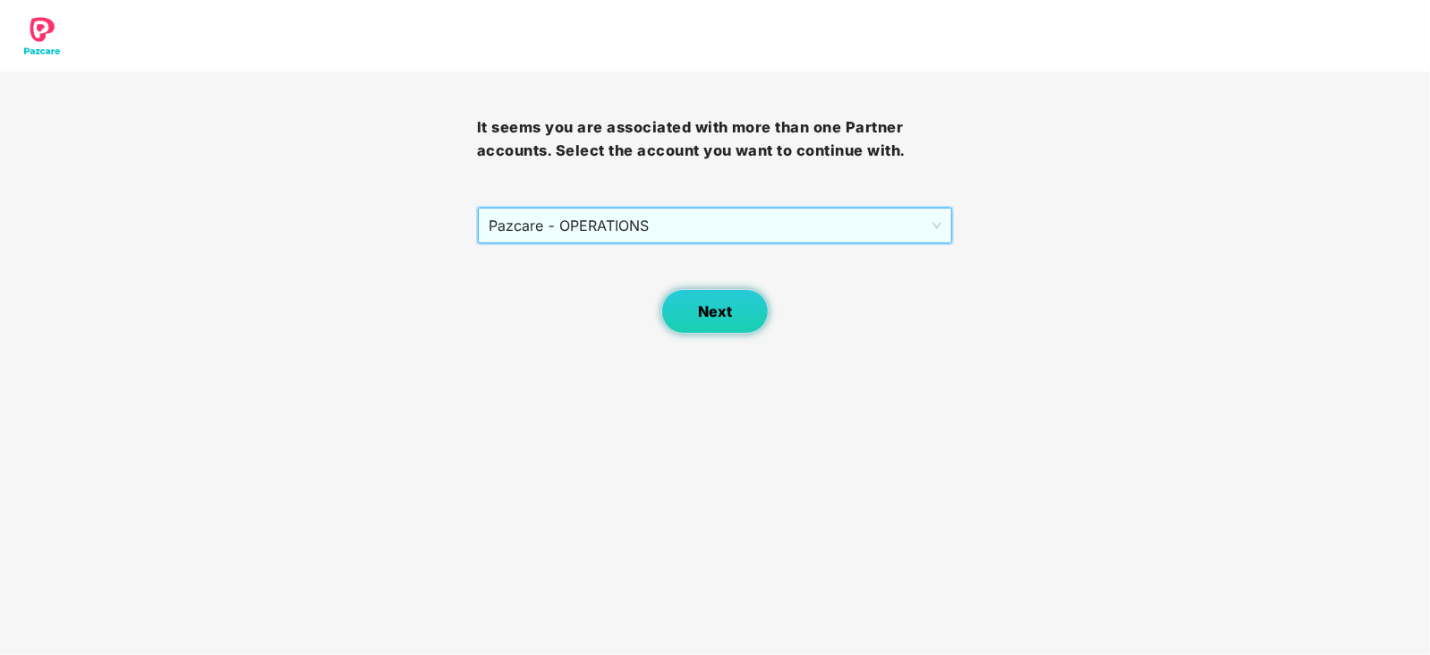
click at [717, 331] on button "Next" at bounding box center [715, 311] width 107 height 45
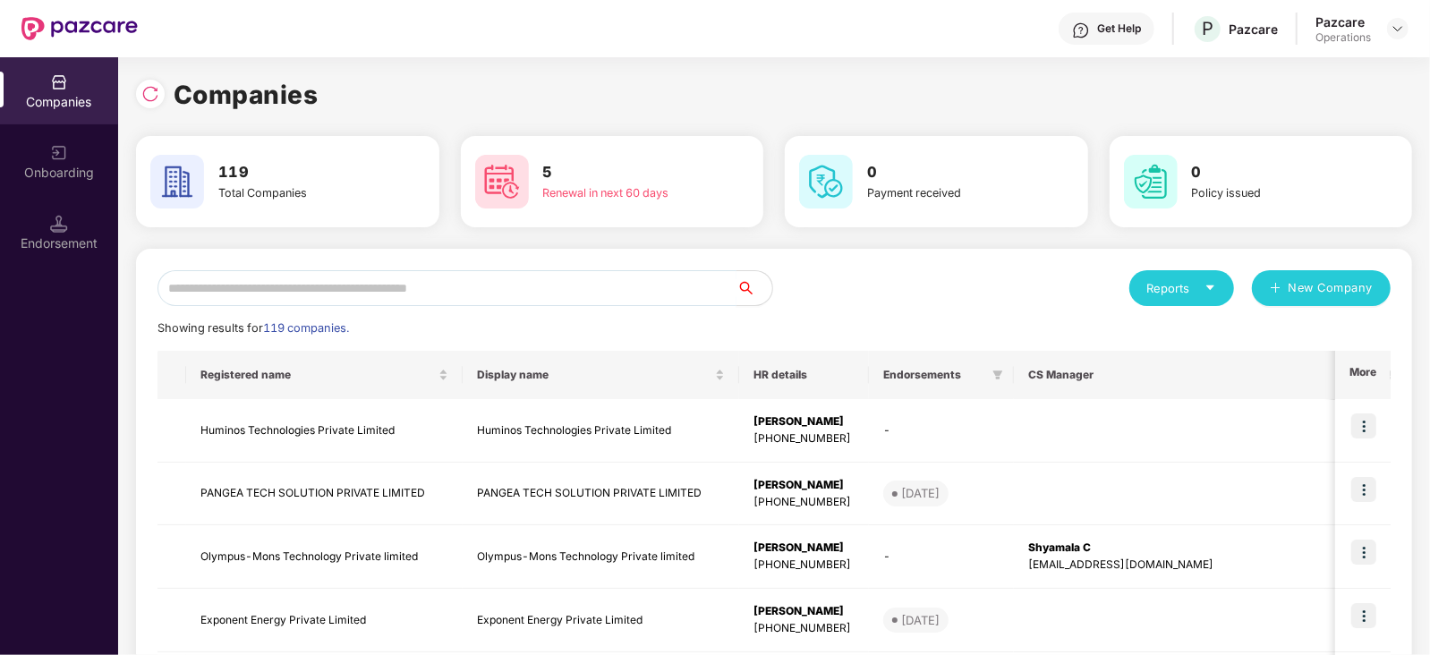
click at [475, 291] on input "text" at bounding box center [447, 288] width 579 height 36
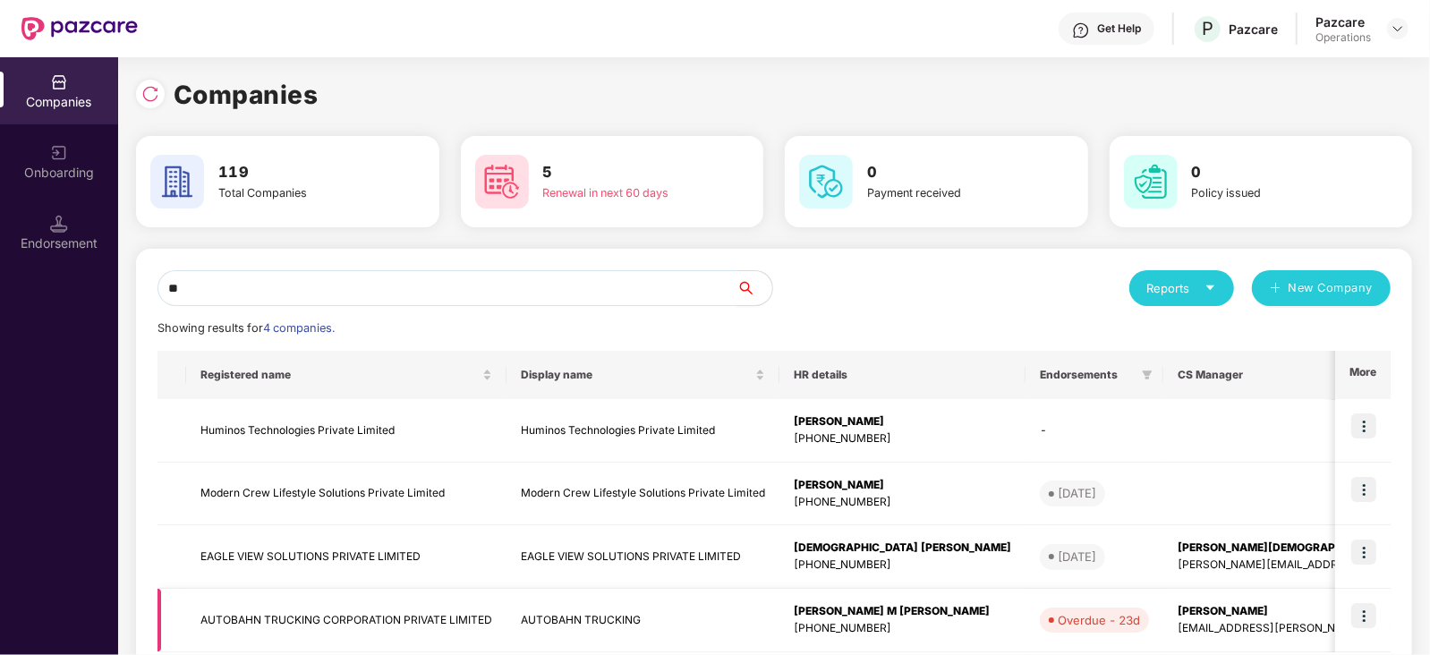
type input "**"
click at [305, 619] on td "AUTOBAHN TRUCKING CORPORATION PRIVATE LIMITED" at bounding box center [346, 621] width 320 height 64
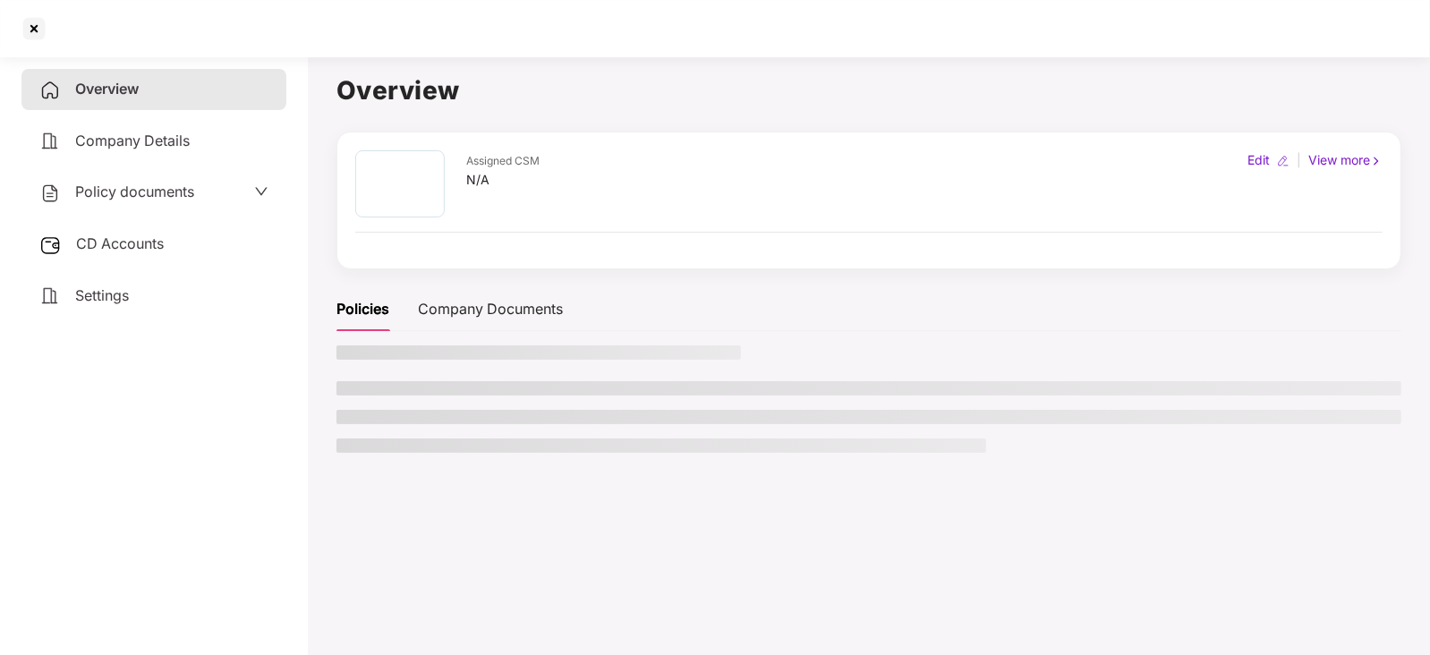
click at [109, 244] on span "CD Accounts" at bounding box center [120, 244] width 88 height 18
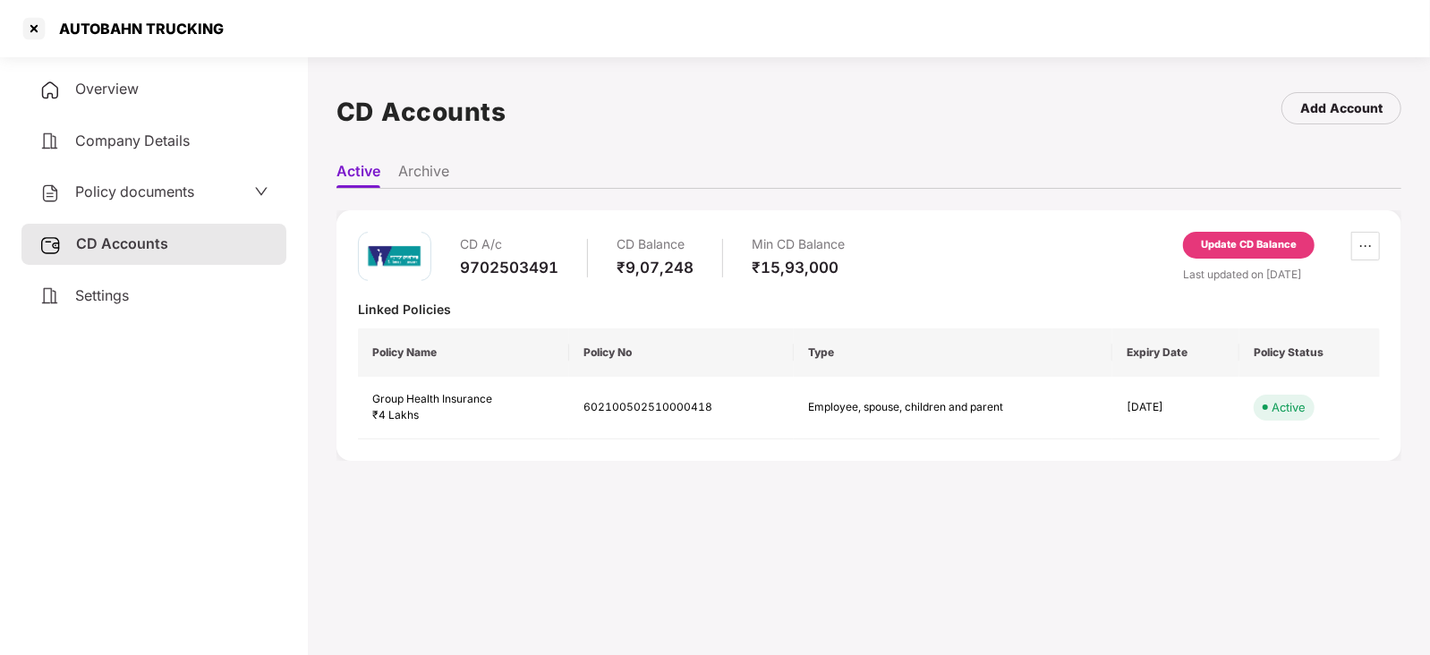
click at [1248, 246] on div "Update CD Balance" at bounding box center [1249, 245] width 96 height 16
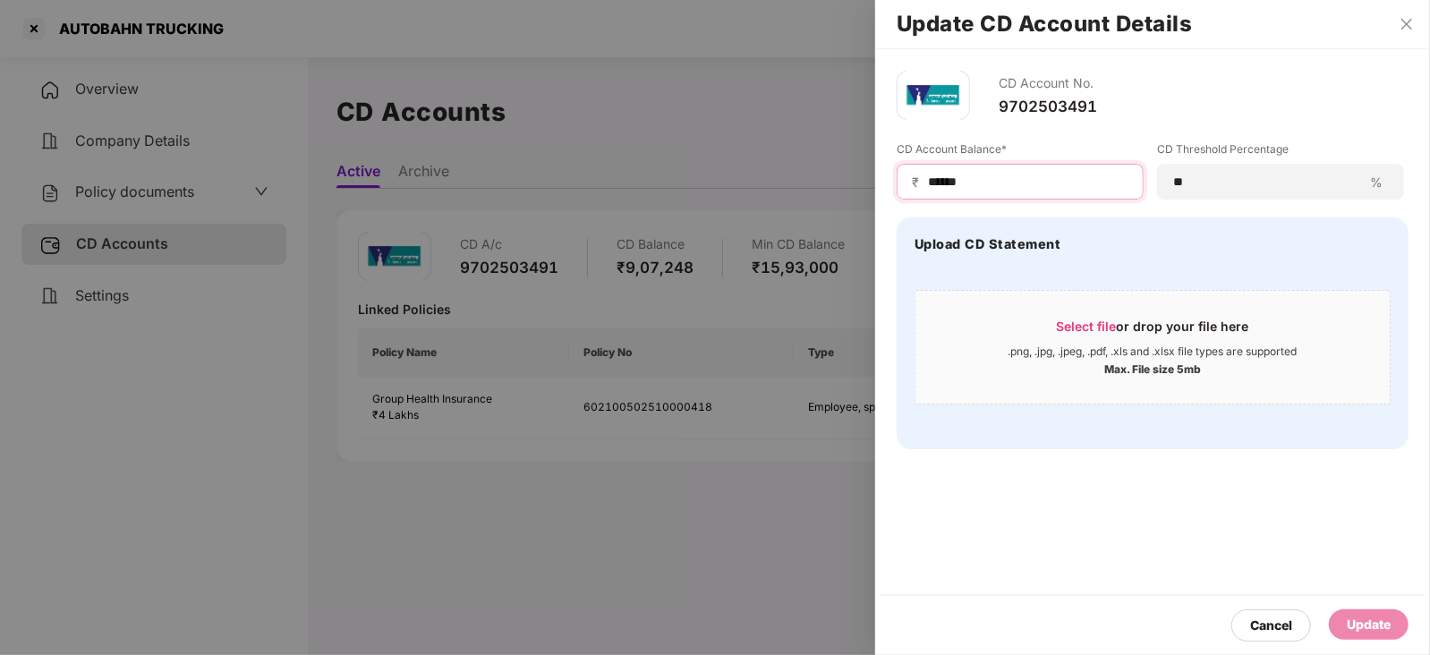
drag, startPoint x: 1004, startPoint y: 187, endPoint x: 872, endPoint y: 188, distance: 132.5
click at [872, 188] on div "Update CD Account Details CD Account No. 9702503491 CD Account Balance* ₹ *****…" at bounding box center [715, 327] width 1430 height 655
paste input "****"
type input "**********"
click at [1362, 637] on div "Update" at bounding box center [1369, 625] width 80 height 30
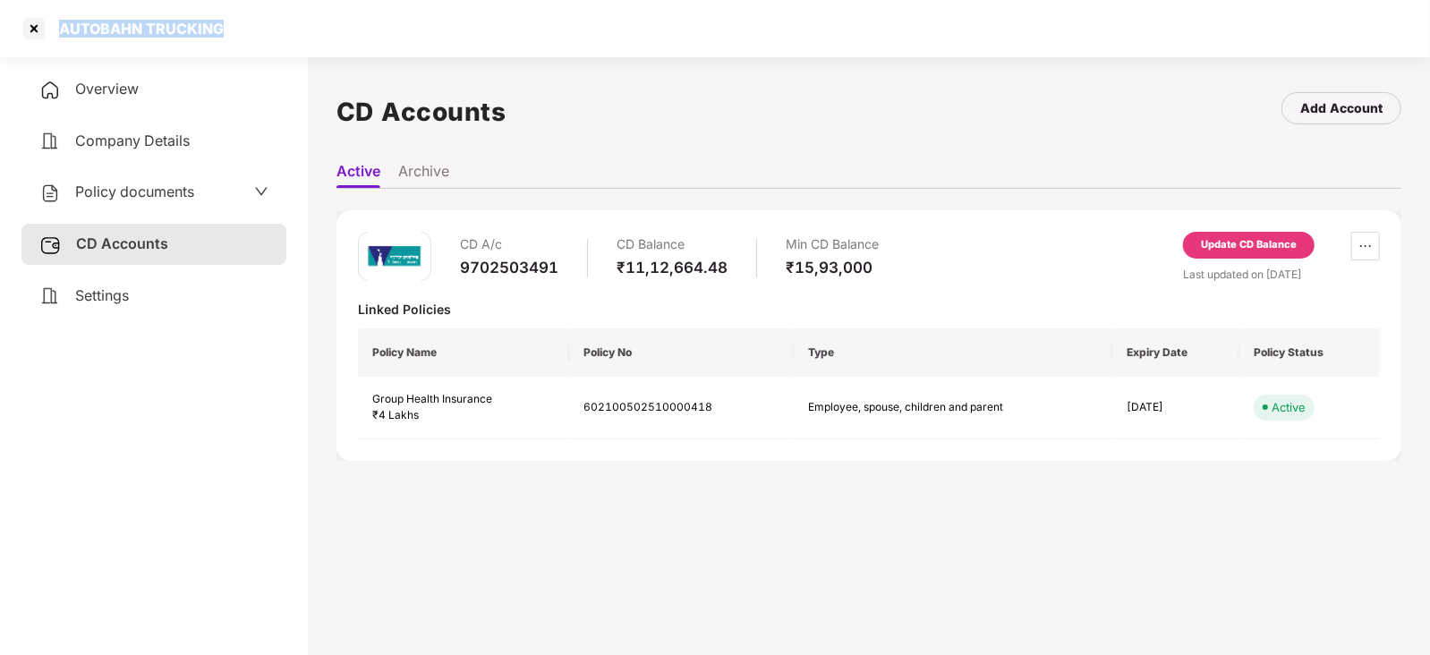
drag, startPoint x: 58, startPoint y: 27, endPoint x: 245, endPoint y: 29, distance: 187.1
click at [245, 29] on div "AUTOBAHN TRUCKING" at bounding box center [715, 28] width 1430 height 57
copy div "AUTOBAHN TRUCKING"
click at [36, 33] on div at bounding box center [34, 28] width 29 height 29
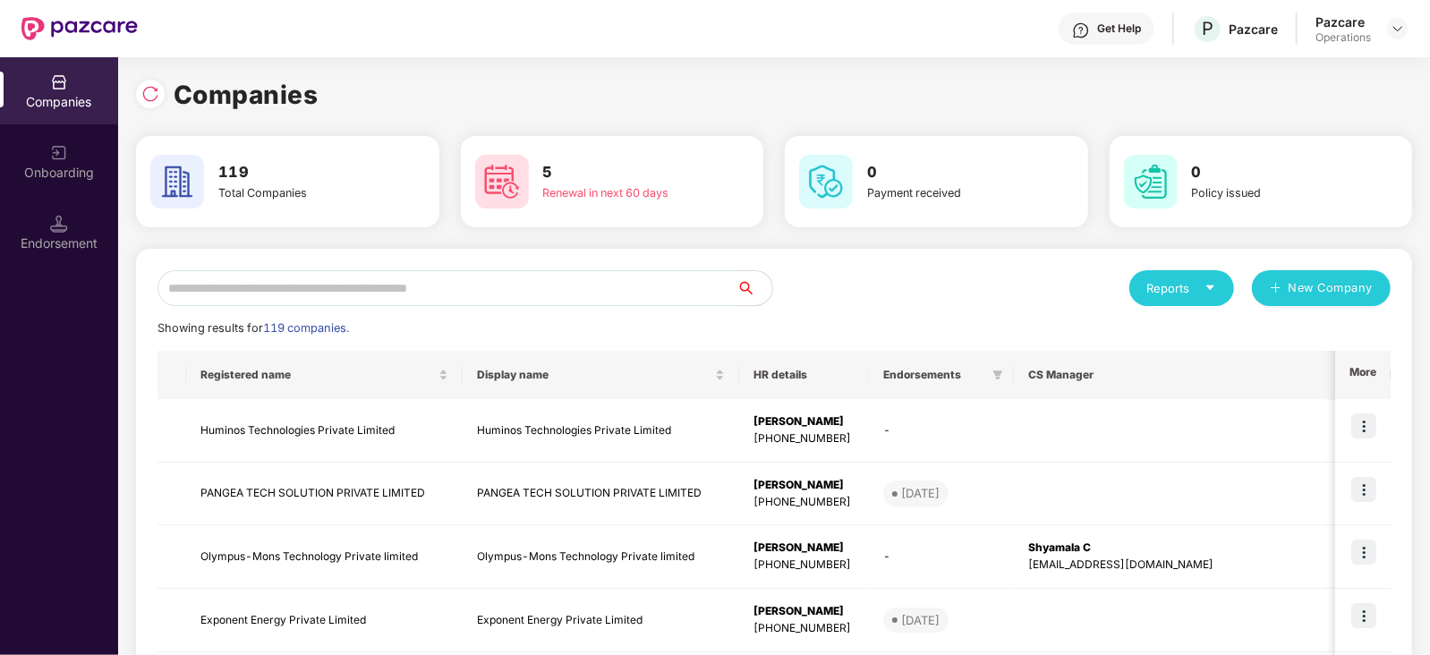
click at [492, 274] on input "text" at bounding box center [447, 288] width 579 height 36
paste input "**********"
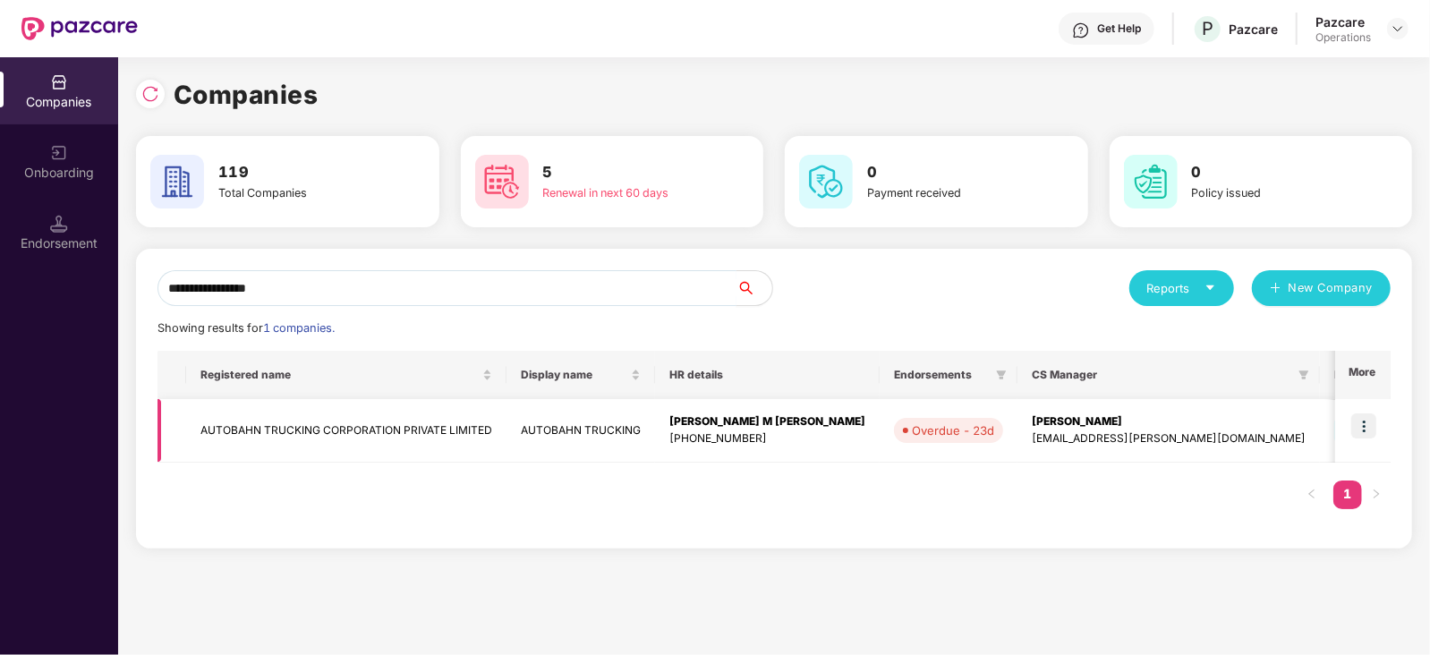
type input "**********"
click at [1367, 433] on img at bounding box center [1364, 426] width 25 height 25
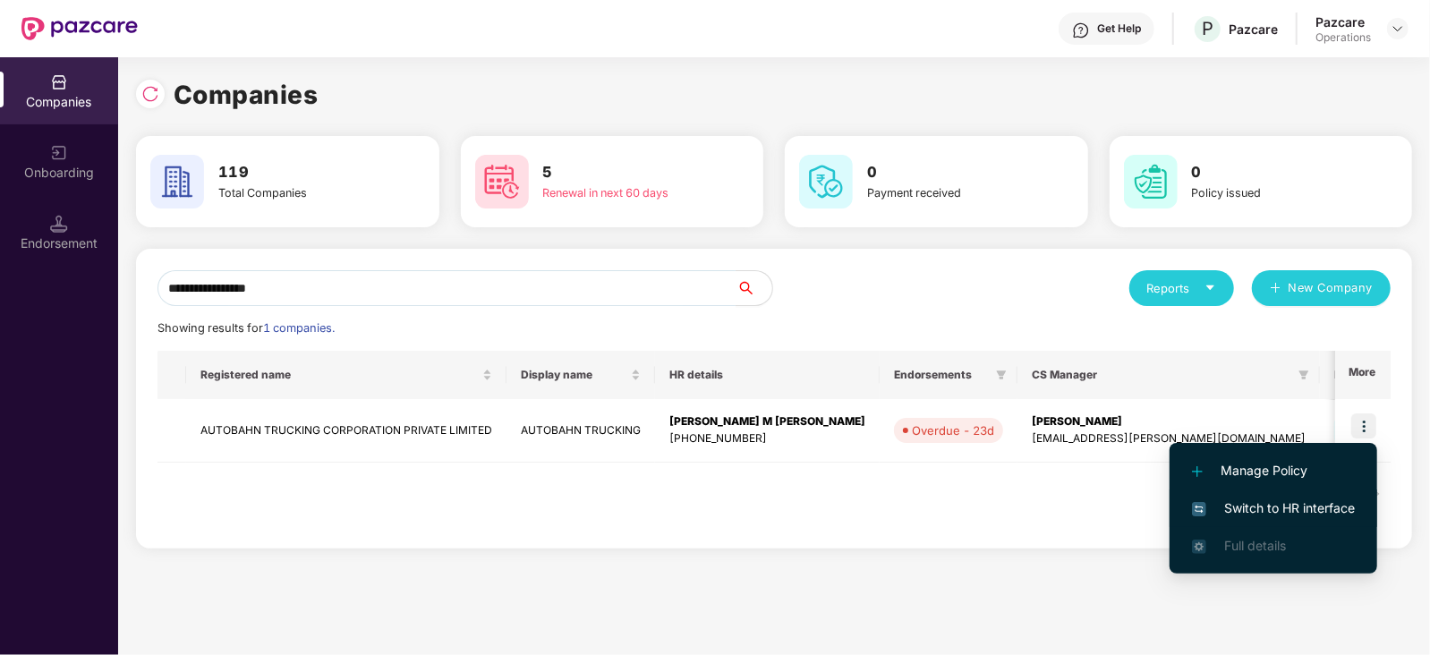
click at [1335, 512] on span "Switch to HR interface" at bounding box center [1273, 509] width 163 height 20
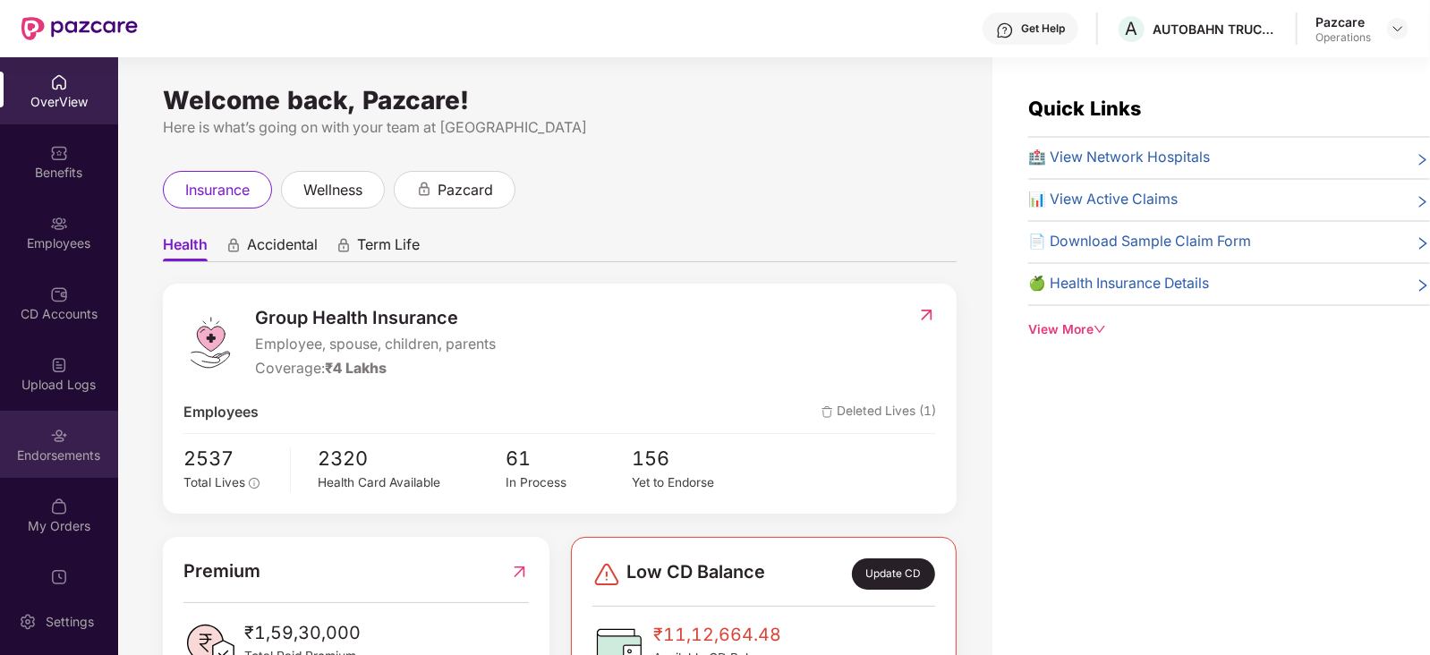
click at [55, 471] on div "Endorsements" at bounding box center [59, 444] width 118 height 67
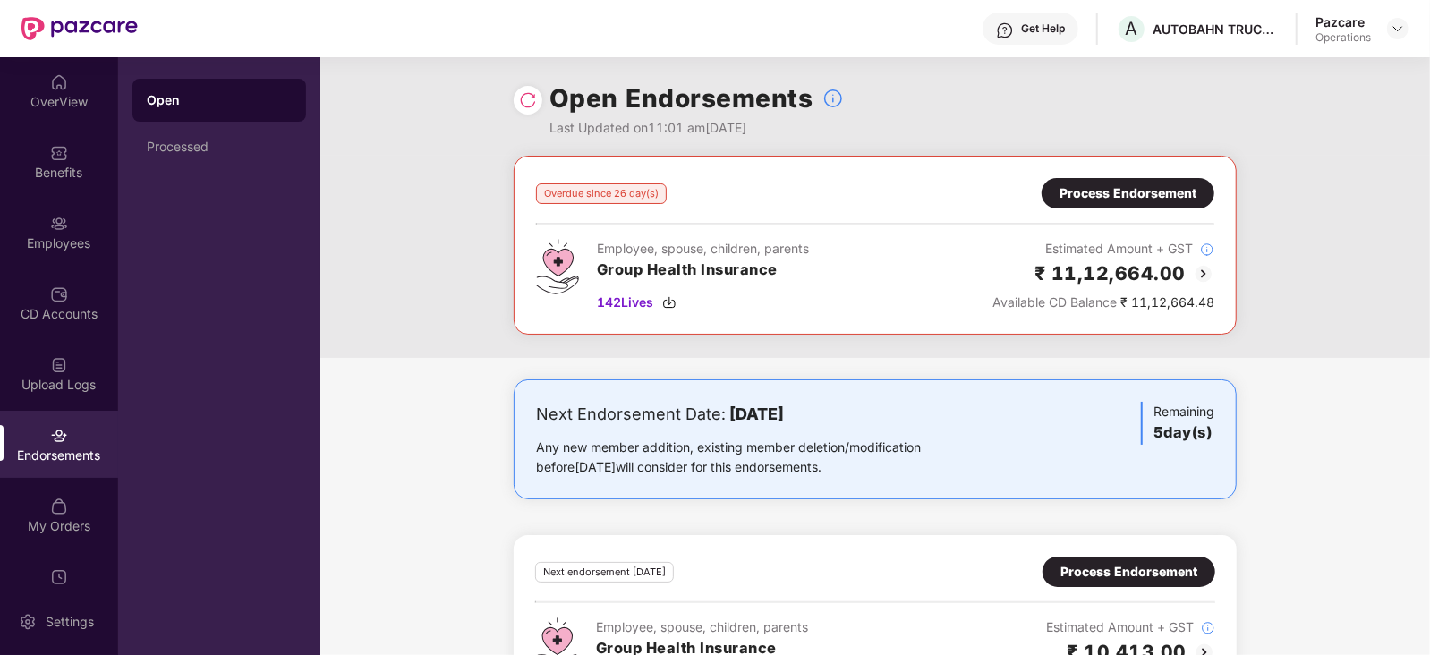
click at [1114, 194] on div "Process Endorsement" at bounding box center [1128, 194] width 137 height 20
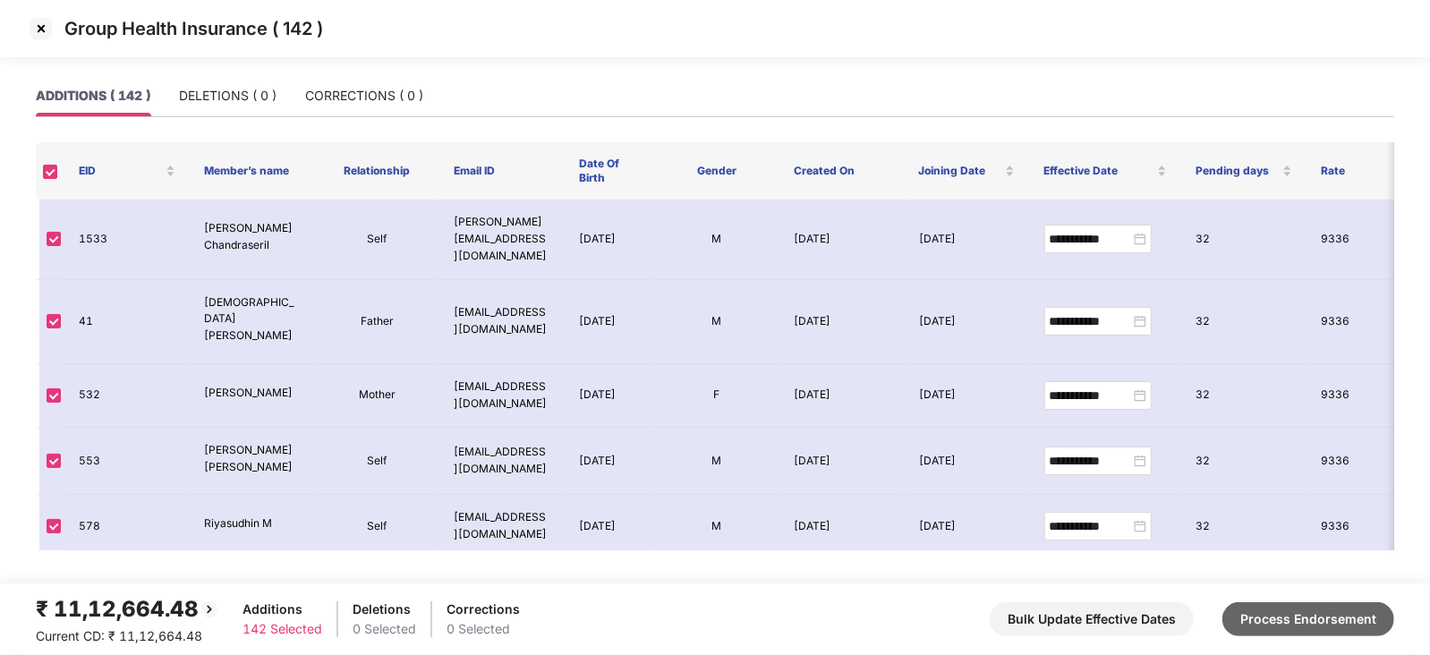
click at [1327, 620] on button "Process Endorsement" at bounding box center [1309, 619] width 172 height 34
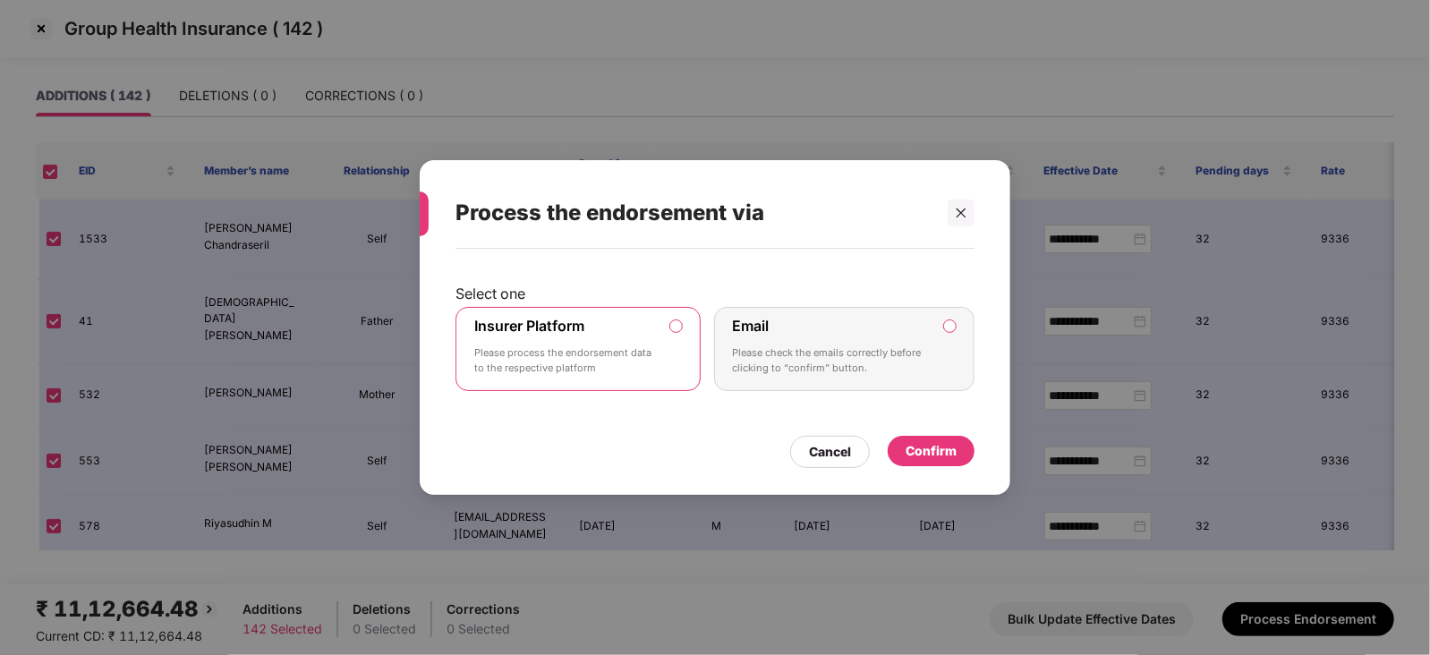
click at [912, 456] on div "Confirm" at bounding box center [931, 451] width 51 height 20
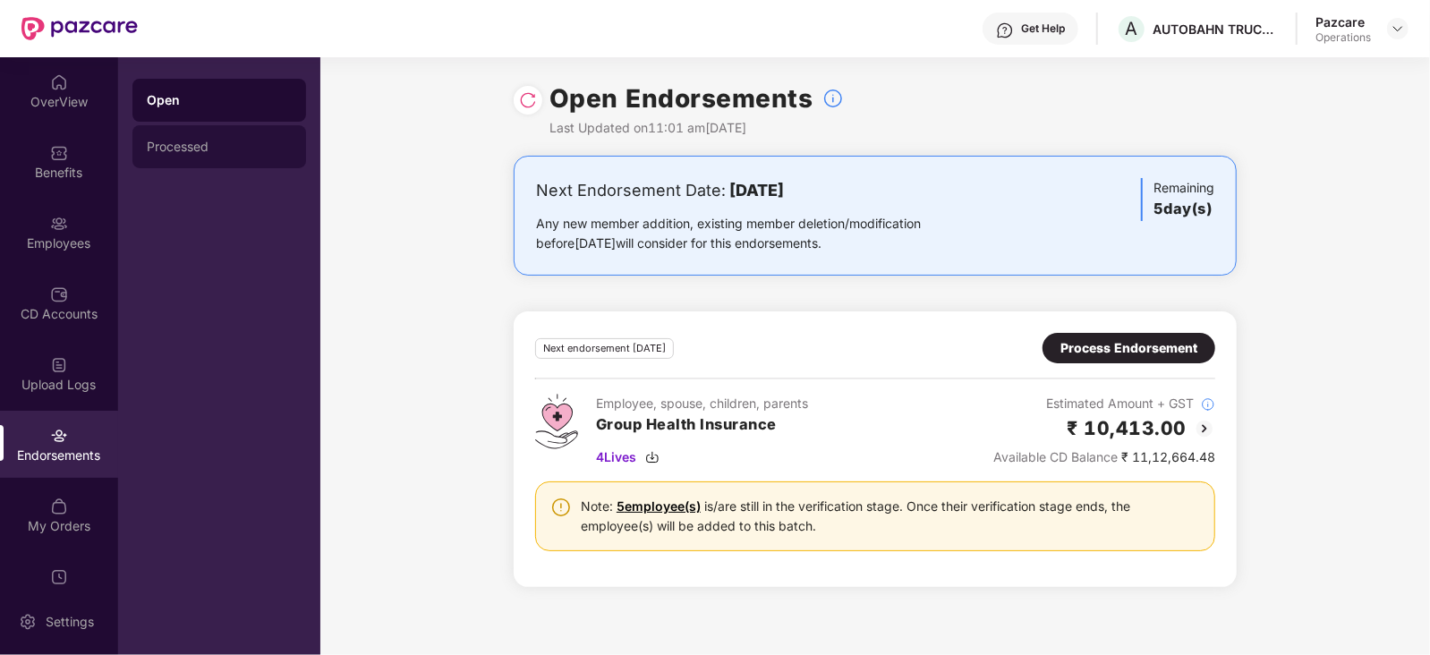
click at [191, 153] on div "Processed" at bounding box center [219, 147] width 145 height 14
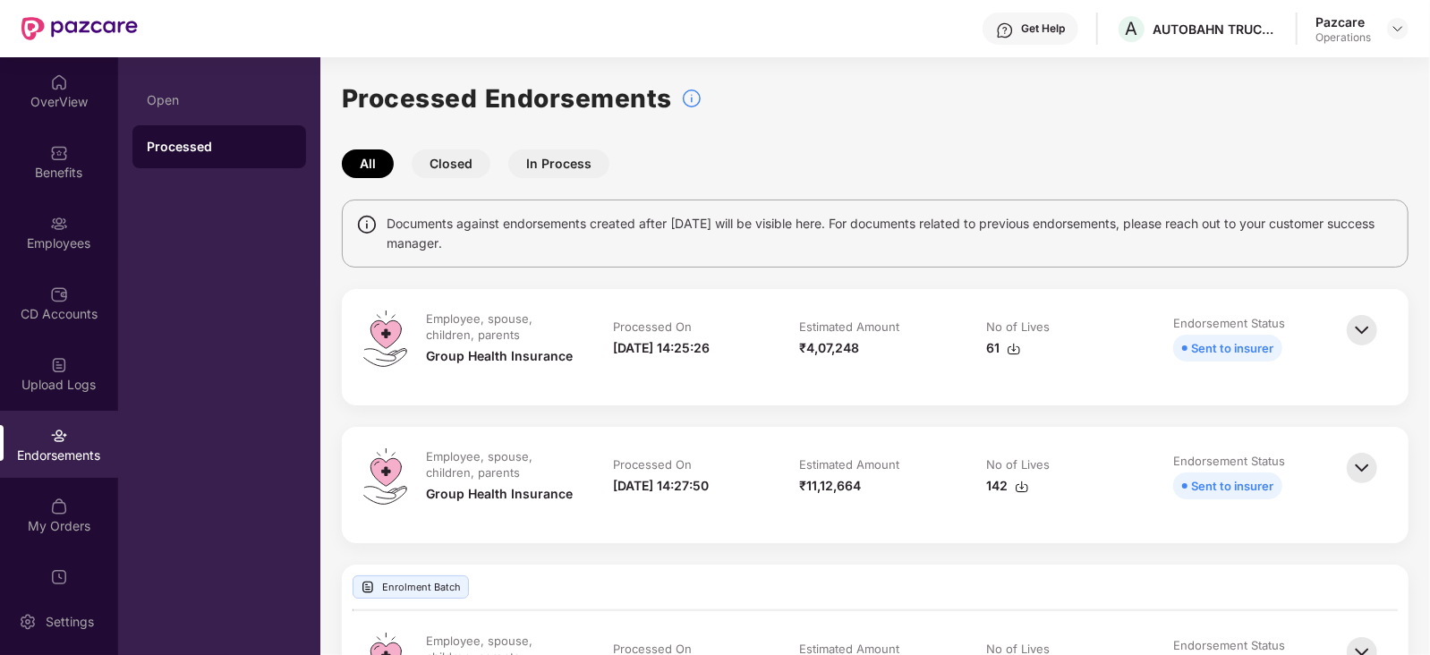
click at [1015, 349] on img at bounding box center [1014, 349] width 14 height 14
click at [1012, 354] on img at bounding box center [1014, 349] width 14 height 14
click at [1399, 25] on img at bounding box center [1398, 28] width 14 height 14
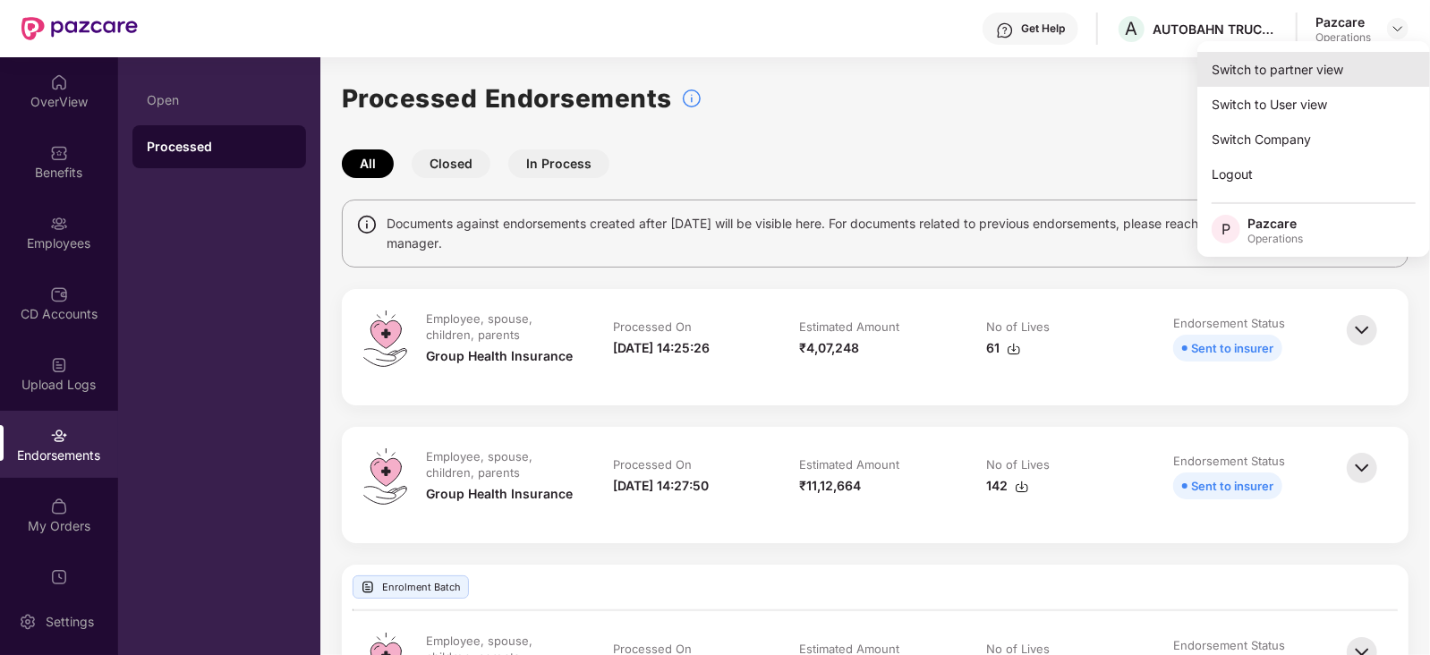
click at [1263, 62] on div "Switch to partner view" at bounding box center [1314, 69] width 233 height 35
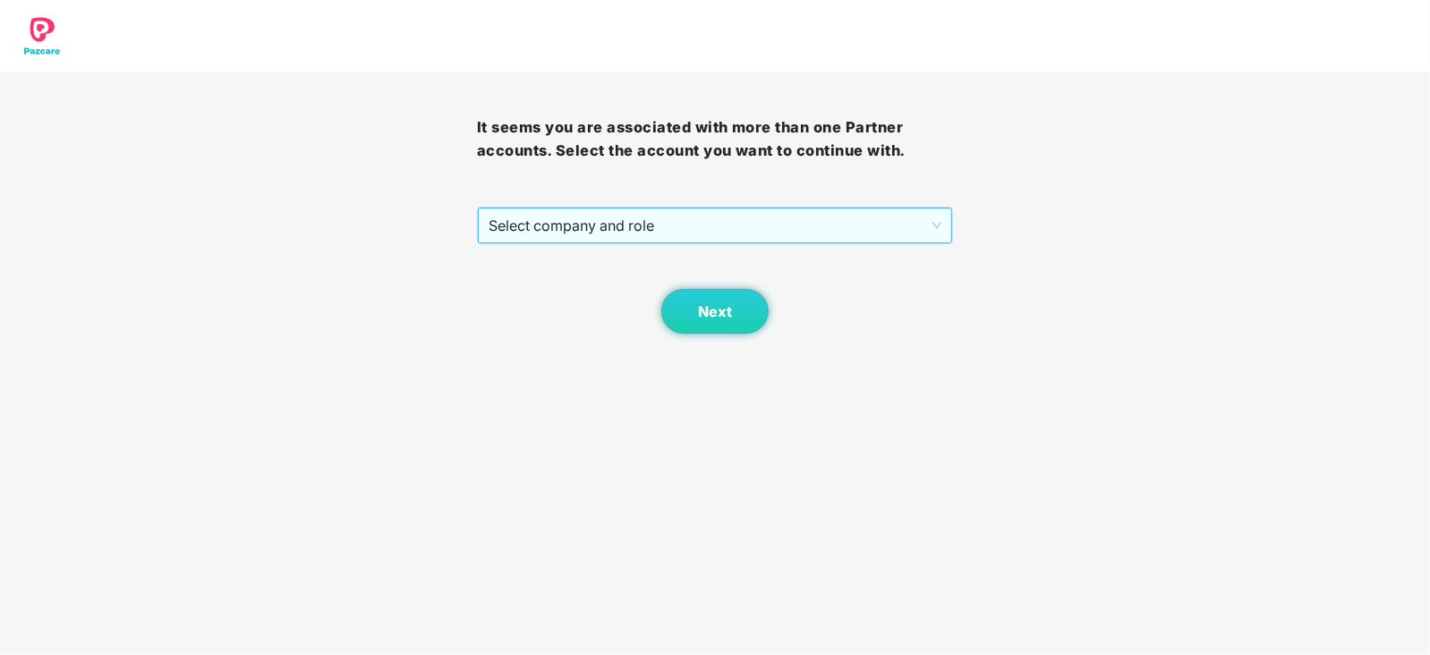
click at [628, 235] on span "Select company and role" at bounding box center [716, 226] width 454 height 34
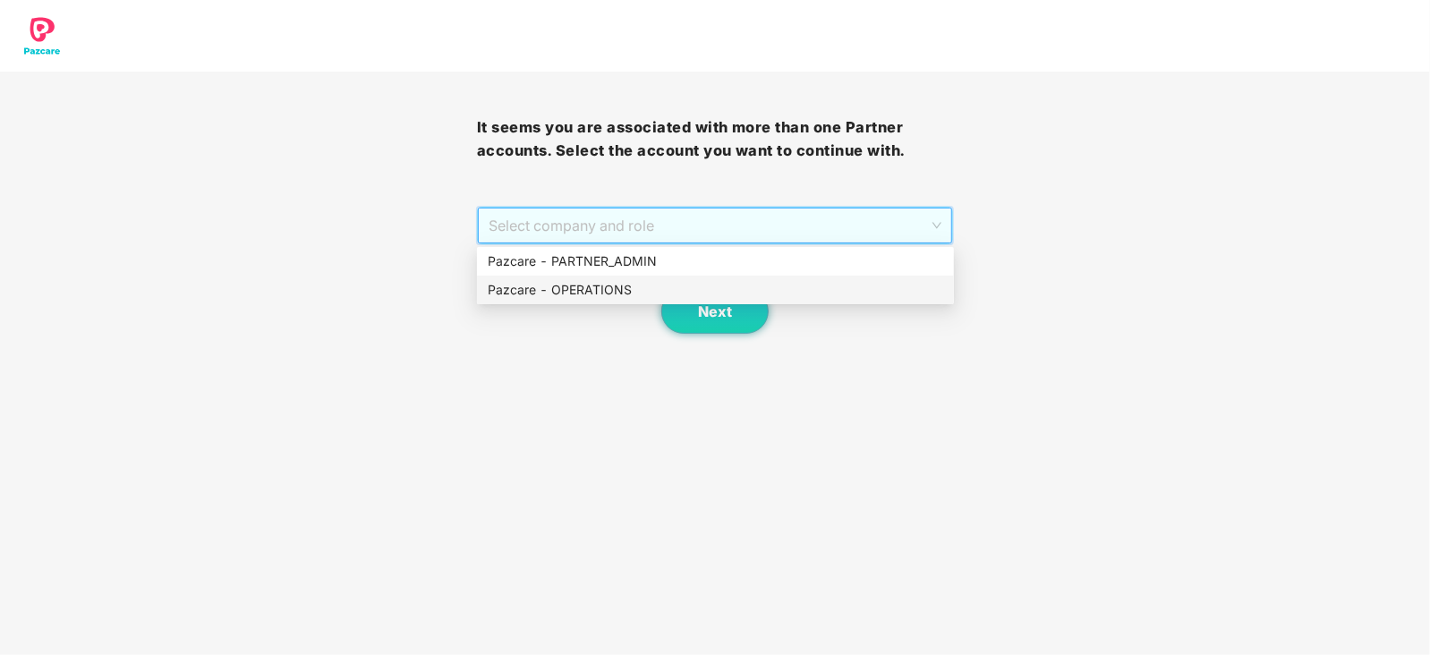
click at [612, 280] on div "Pazcare - OPERATIONS" at bounding box center [716, 290] width 456 height 20
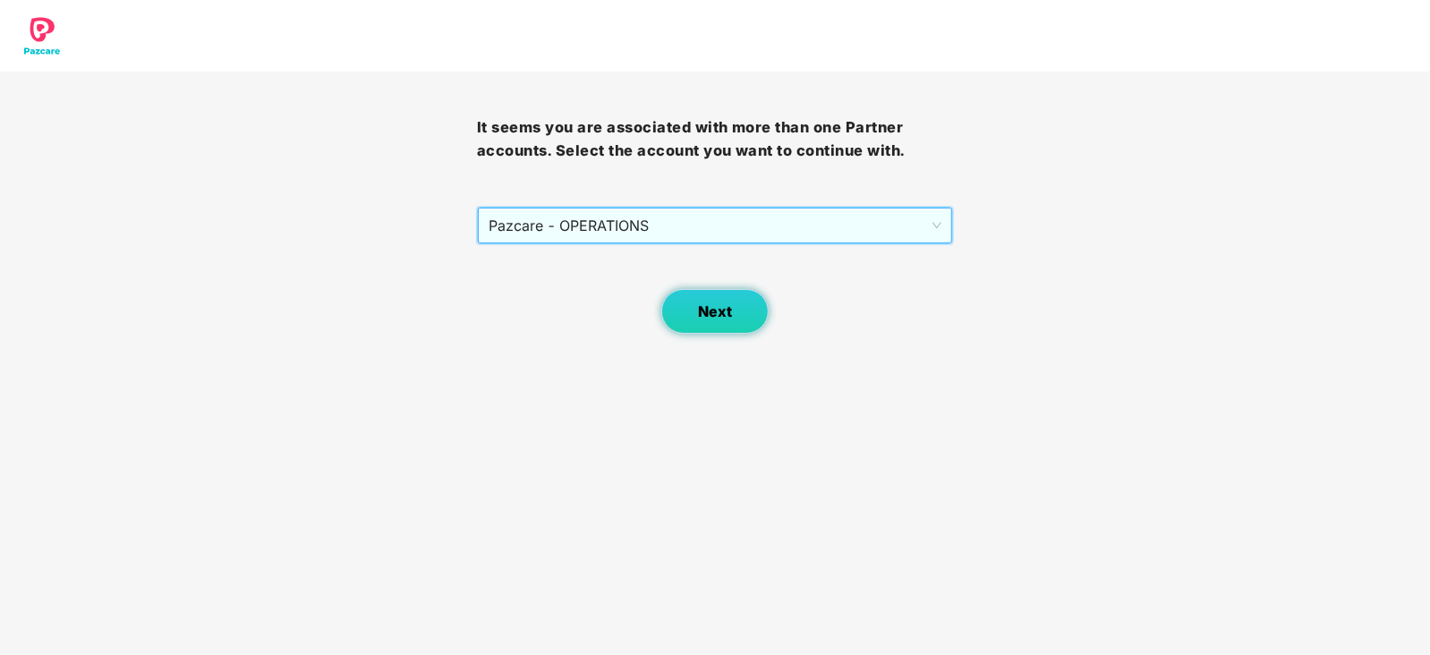
click at [703, 312] on span "Next" at bounding box center [715, 311] width 34 height 17
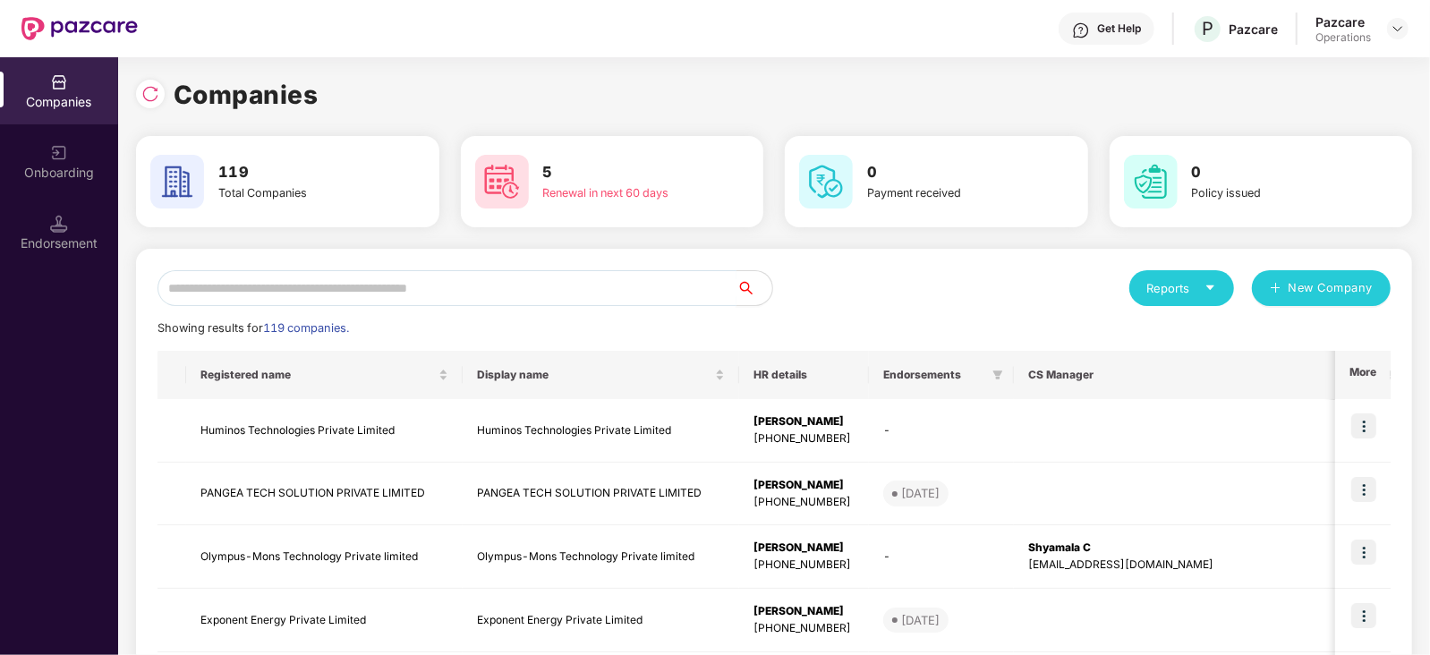
click at [636, 287] on input "text" at bounding box center [447, 288] width 579 height 36
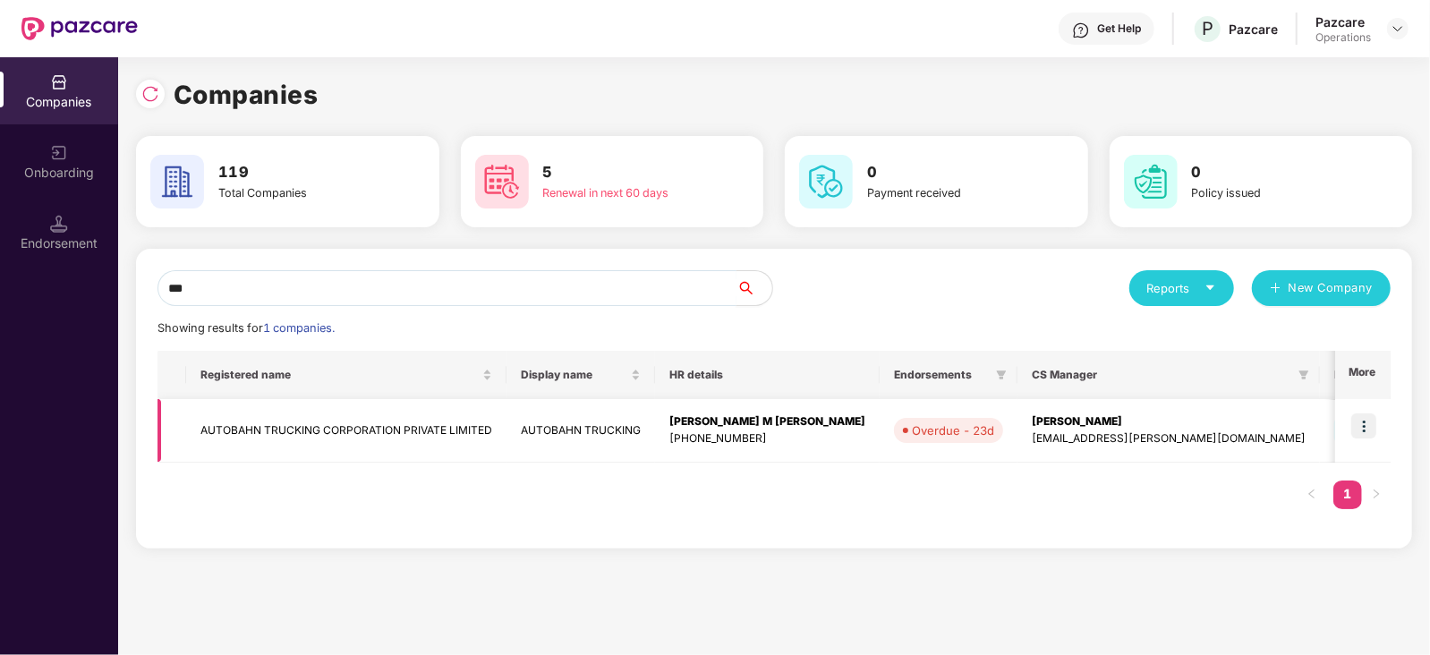
type input "***"
click at [367, 440] on td "AUTOBAHN TRUCKING CORPORATION PRIVATE LIMITED" at bounding box center [346, 431] width 320 height 64
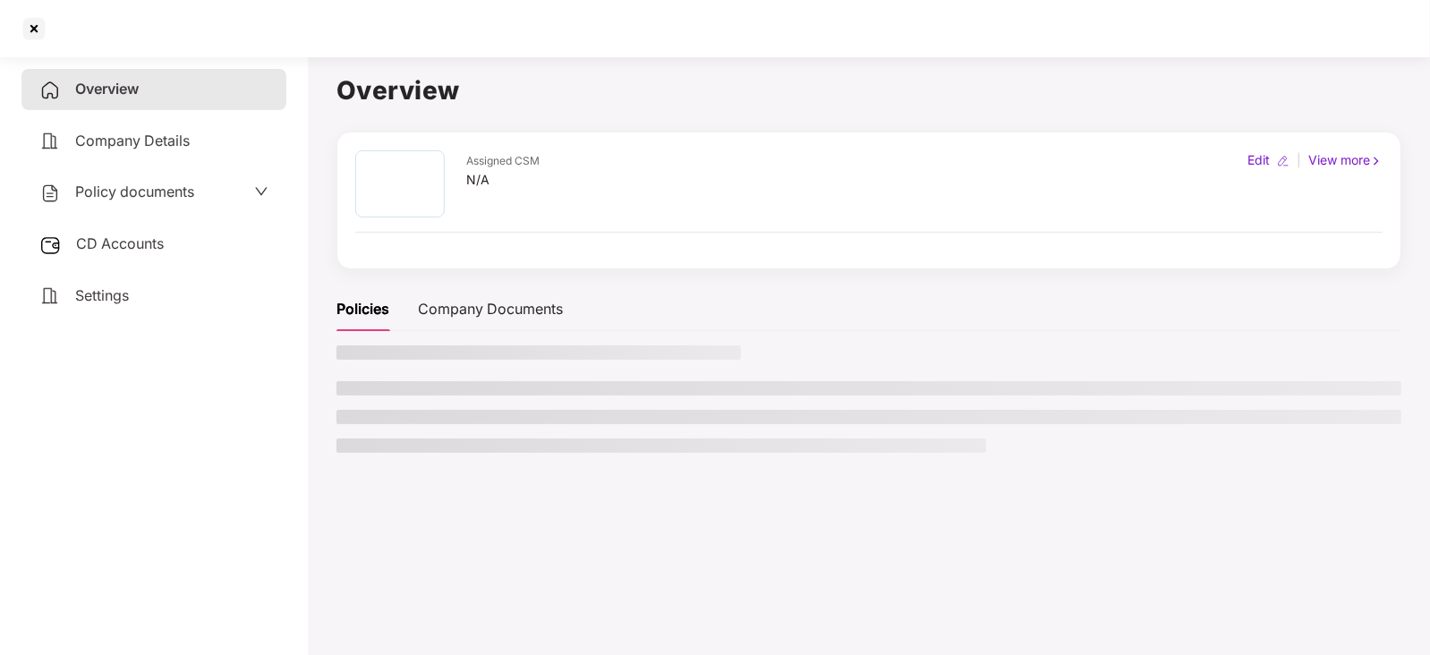
click at [93, 237] on span "CD Accounts" at bounding box center [120, 244] width 88 height 18
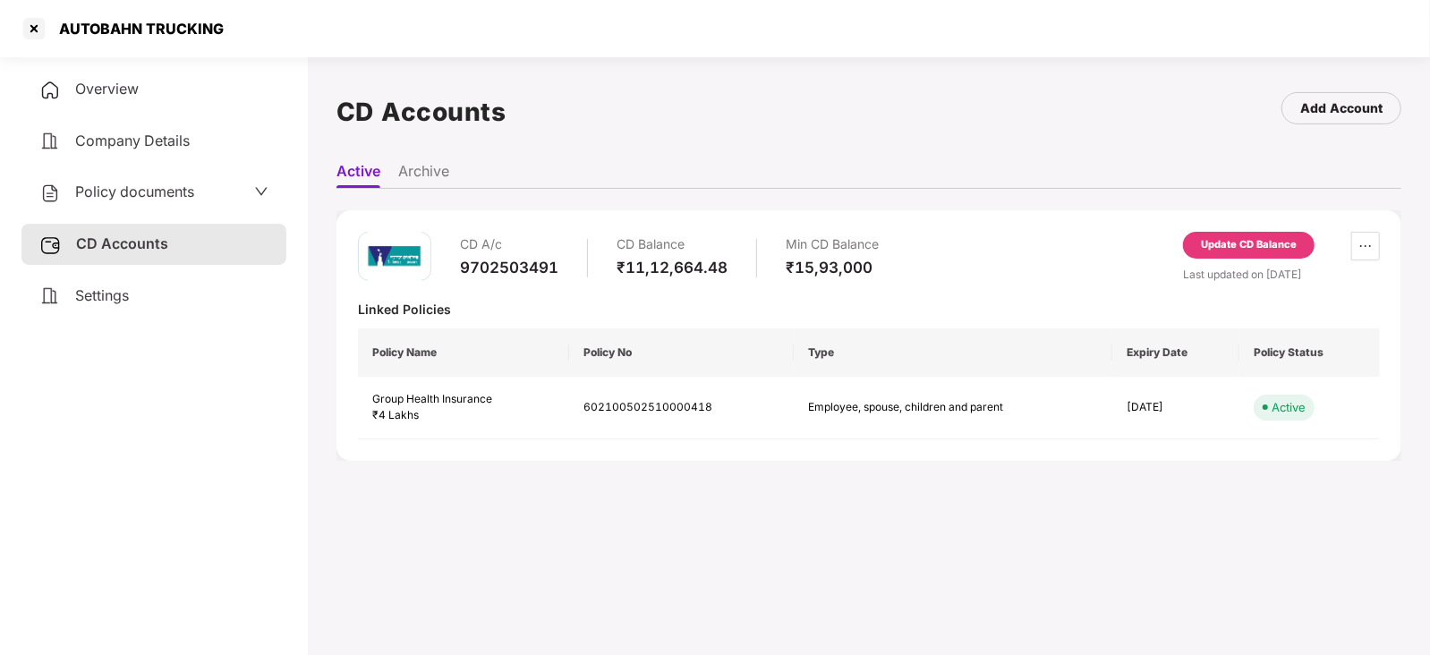
click at [1217, 250] on div "Update CD Balance" at bounding box center [1249, 245] width 96 height 16
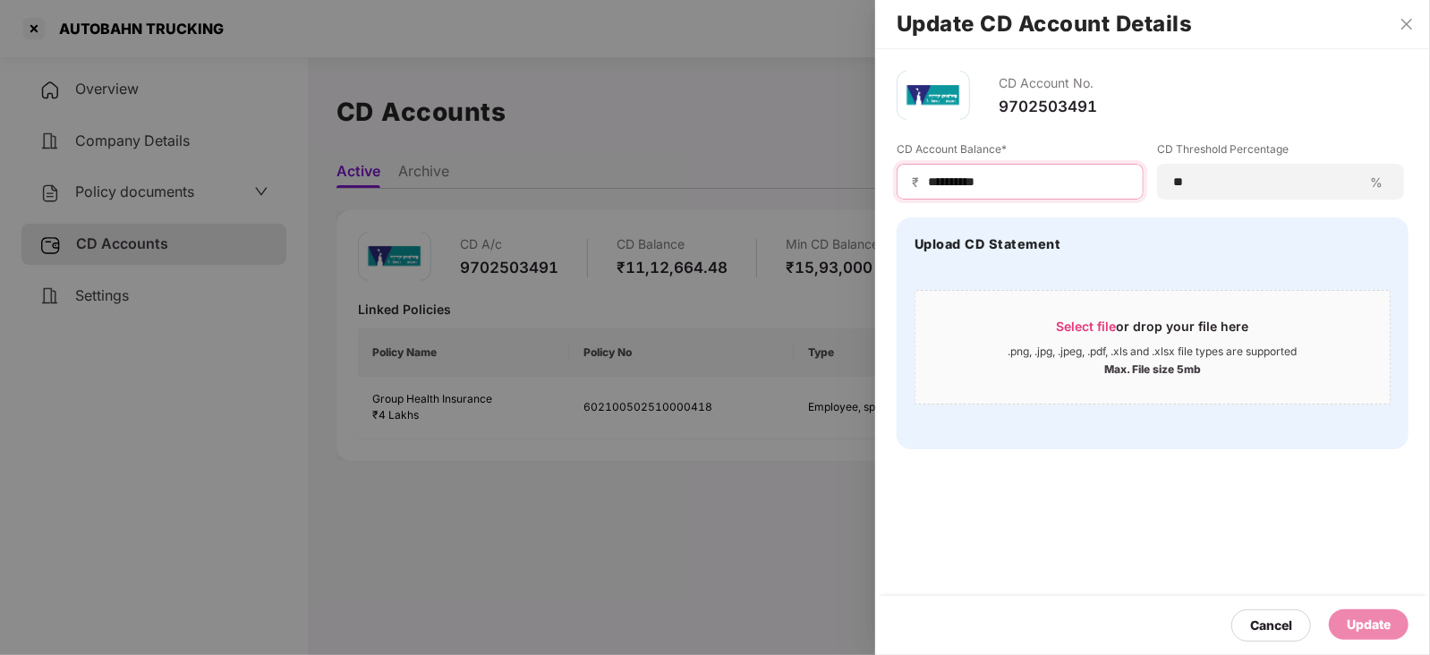
drag, startPoint x: 1006, startPoint y: 187, endPoint x: 859, endPoint y: 182, distance: 146.9
click at [859, 182] on div "**********" at bounding box center [715, 327] width 1430 height 655
paste input
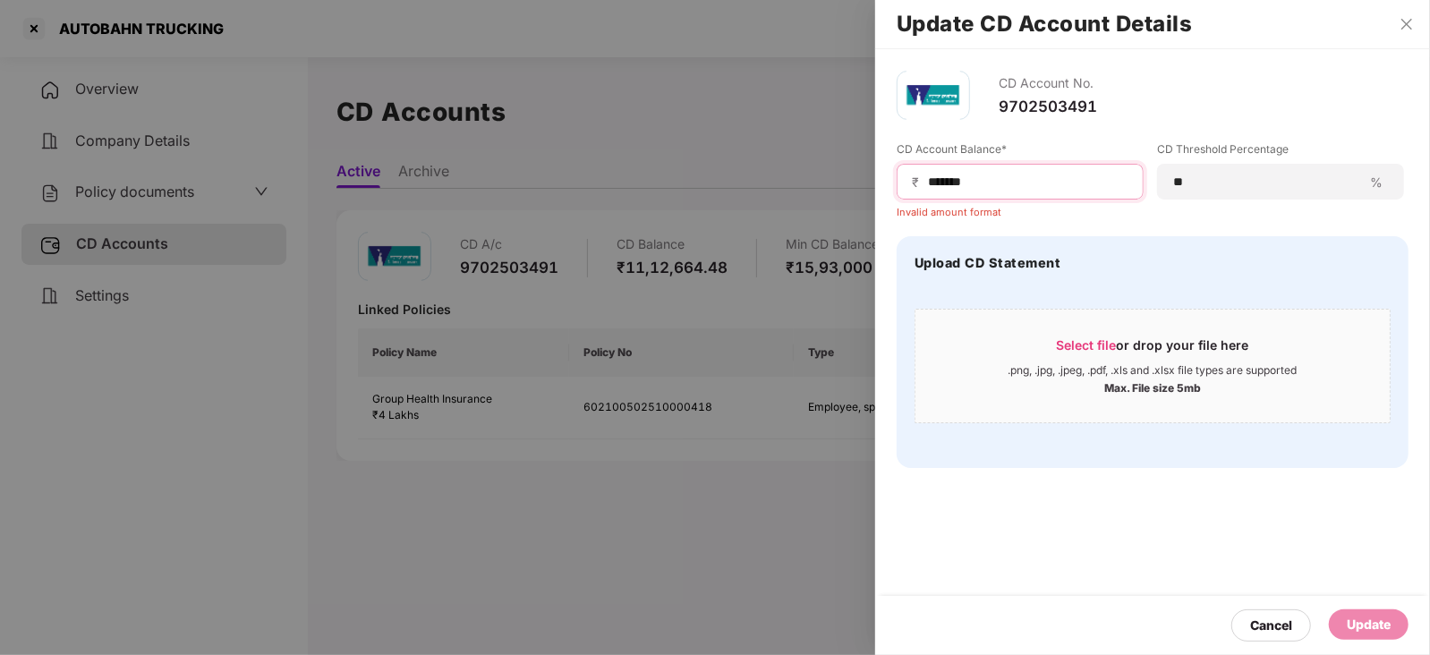
drag, startPoint x: 926, startPoint y: 175, endPoint x: 935, endPoint y: 201, distance: 27.5
click at [926, 176] on input "******" at bounding box center [1027, 182] width 202 height 19
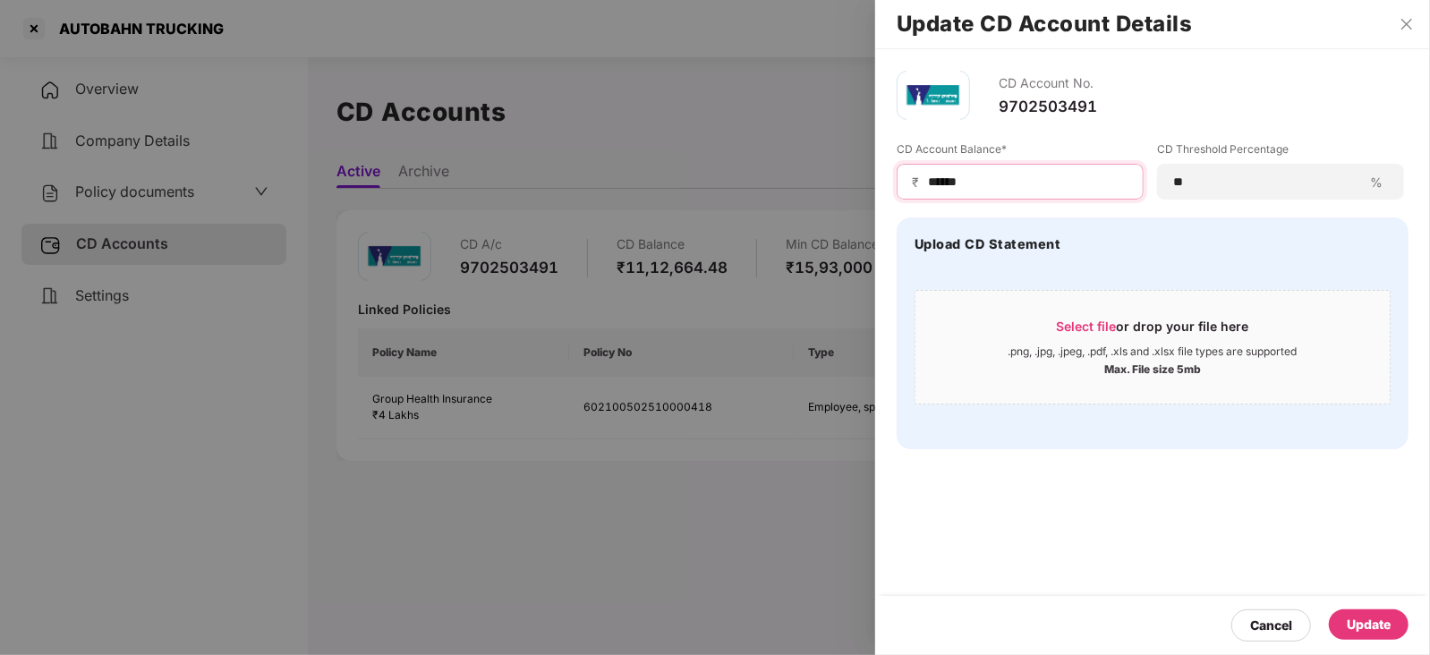
type input "******"
click at [1386, 626] on div "Update" at bounding box center [1369, 625] width 44 height 20
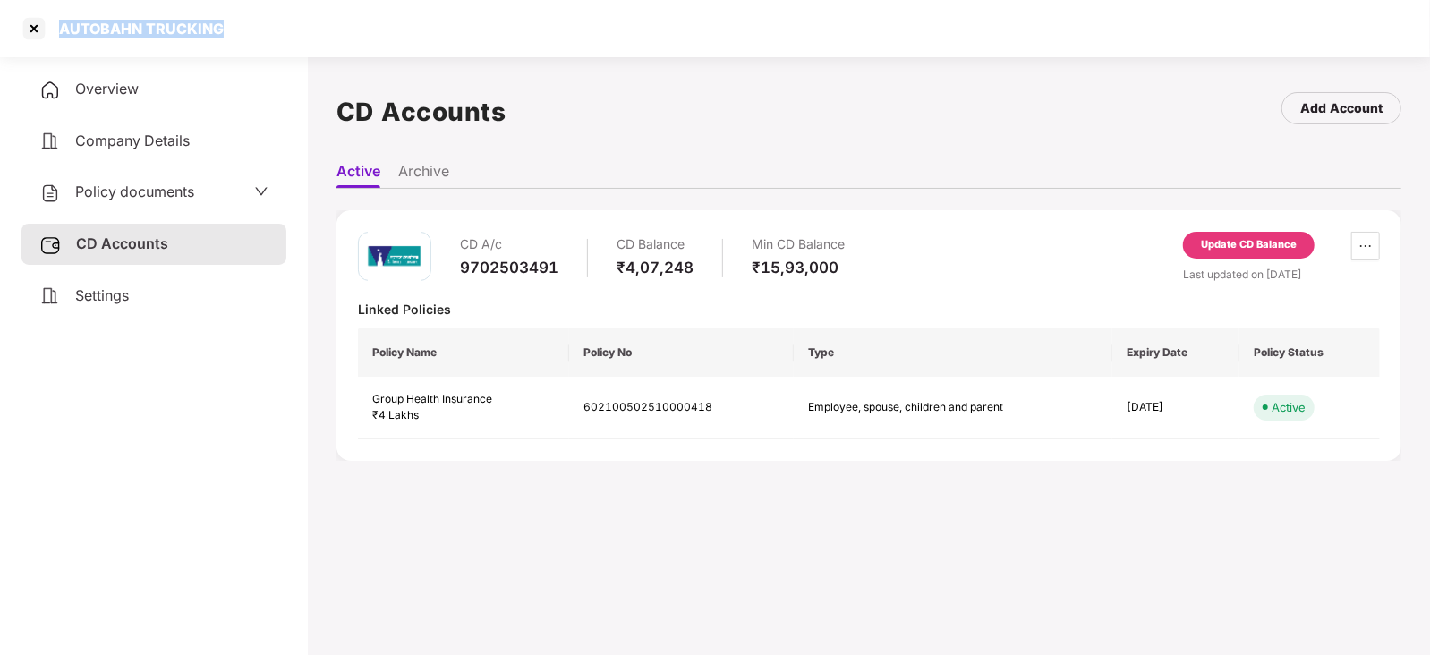
drag, startPoint x: 56, startPoint y: 25, endPoint x: 219, endPoint y: 24, distance: 162.9
click at [219, 24] on div "AUTOBAHN TRUCKING" at bounding box center [135, 29] width 175 height 18
copy div "AUTOBAHN TRUCKING"
click at [35, 31] on div at bounding box center [34, 28] width 29 height 29
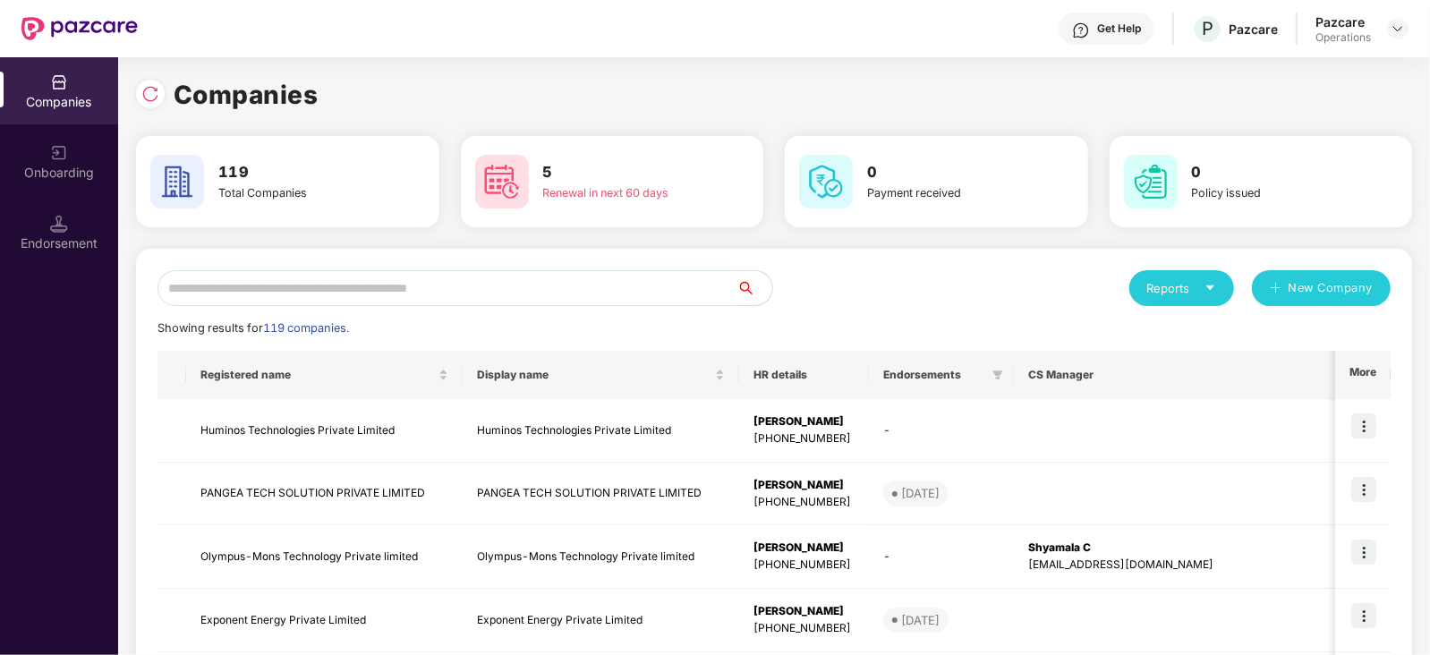
click at [415, 291] on input "text" at bounding box center [447, 288] width 579 height 36
paste input "**********"
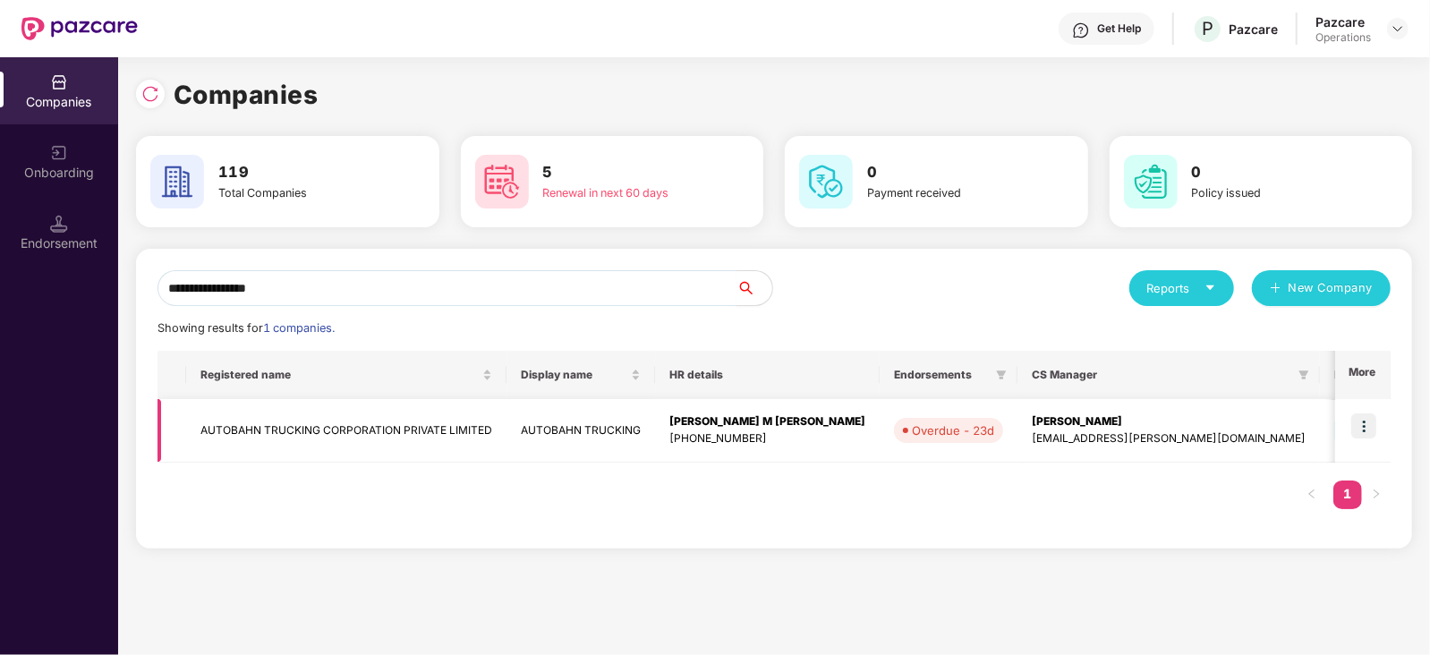
type input "**********"
click at [1366, 428] on img at bounding box center [1364, 426] width 25 height 25
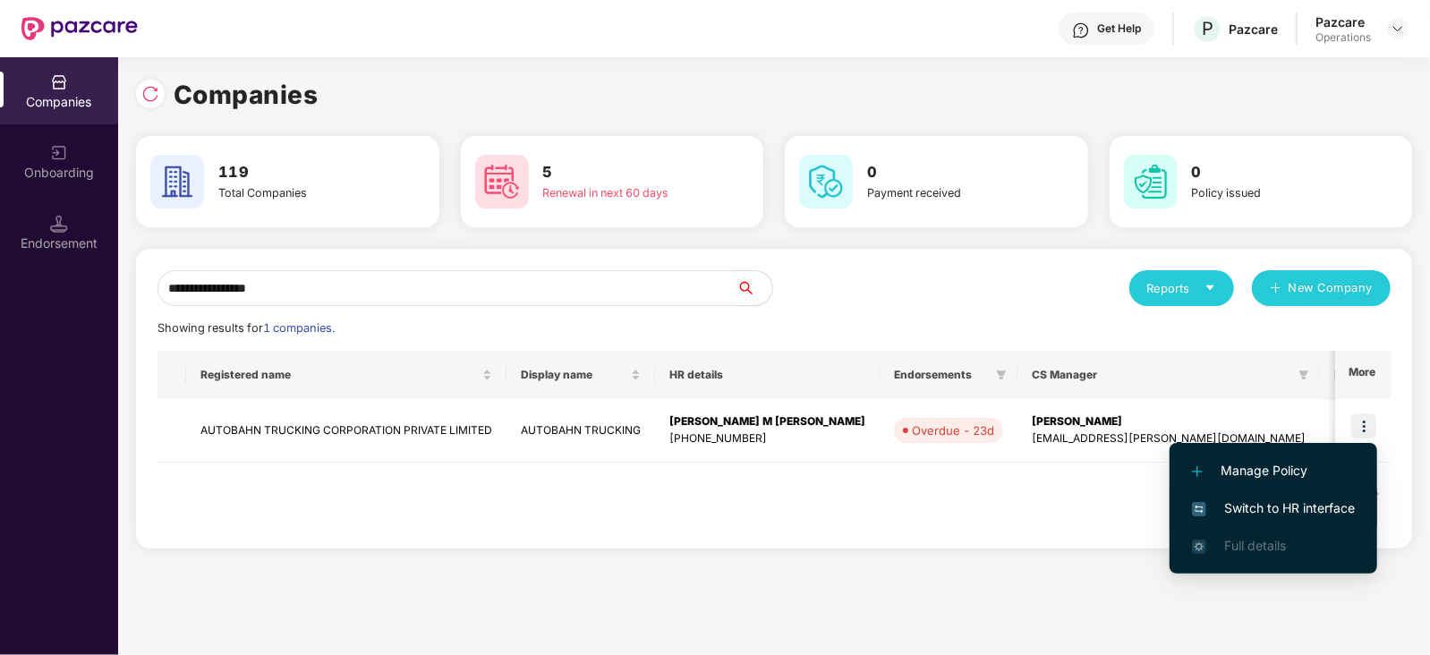
click at [1343, 502] on span "Switch to HR interface" at bounding box center [1273, 509] width 163 height 20
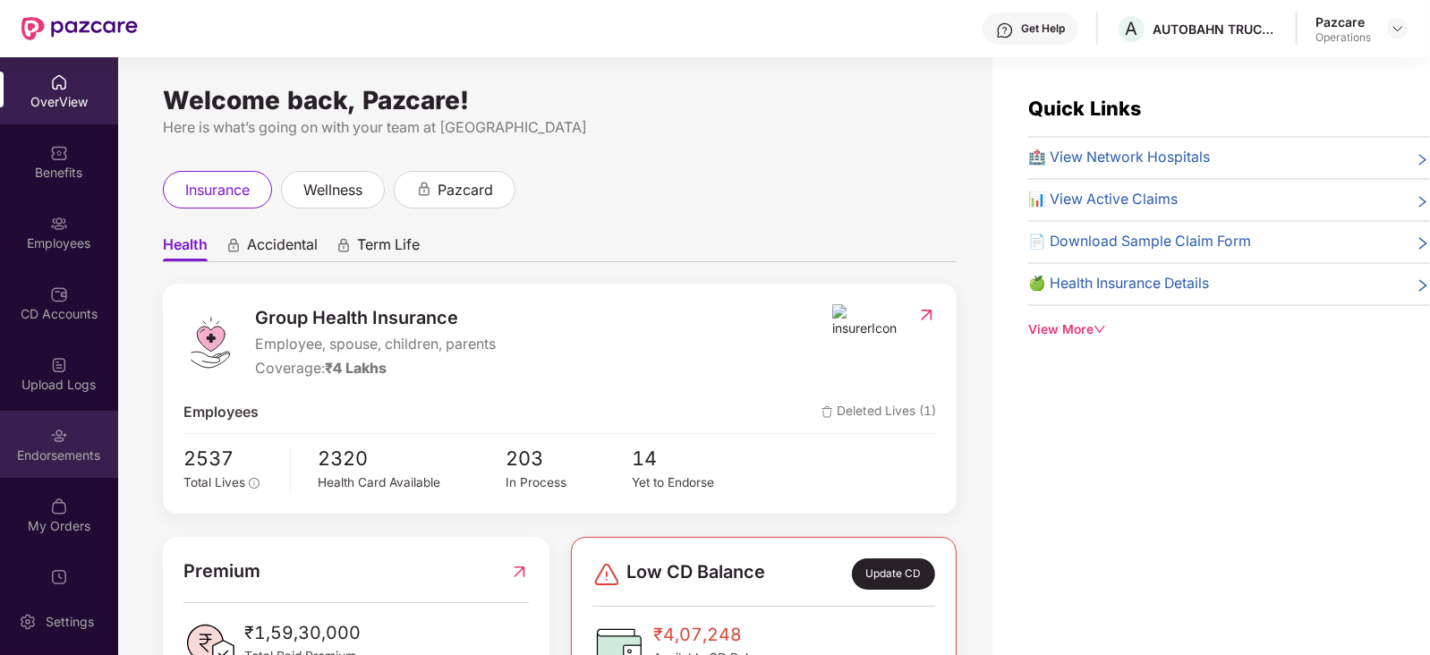
click at [15, 426] on div "Endorsements" at bounding box center [59, 444] width 118 height 67
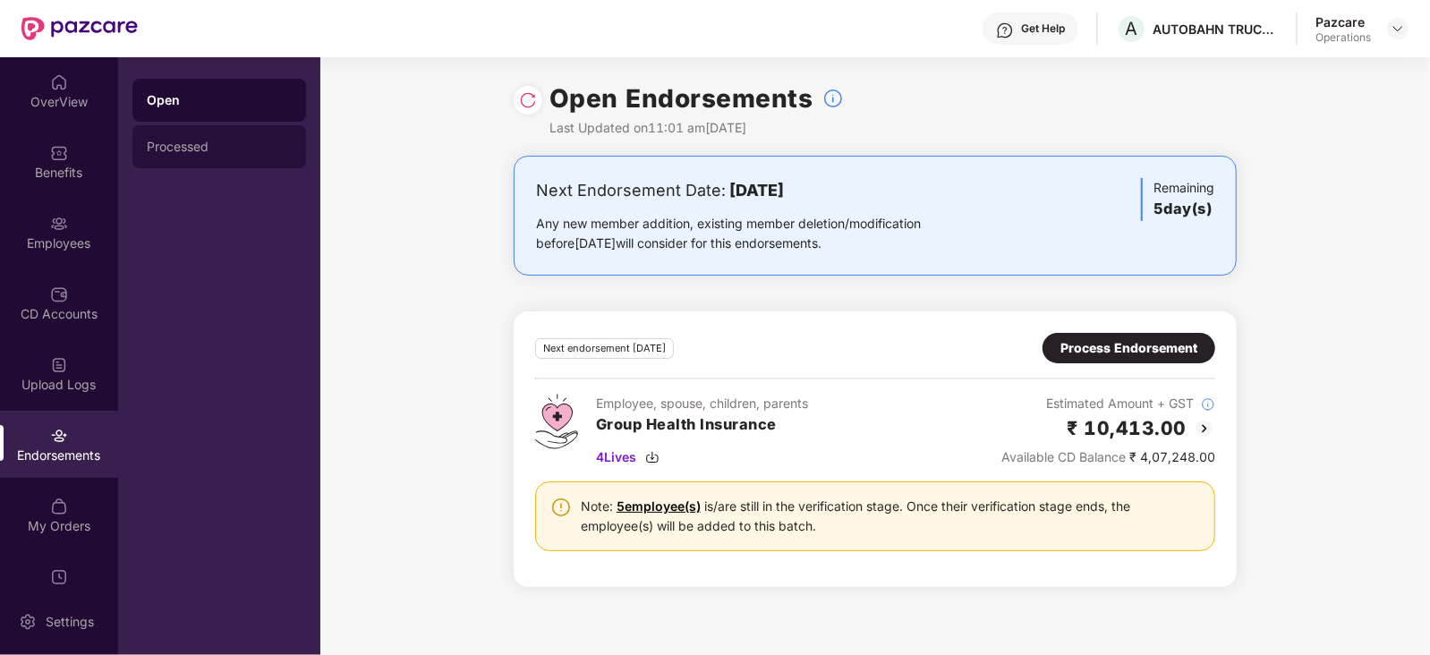
click at [192, 152] on div "Processed" at bounding box center [219, 147] width 145 height 14
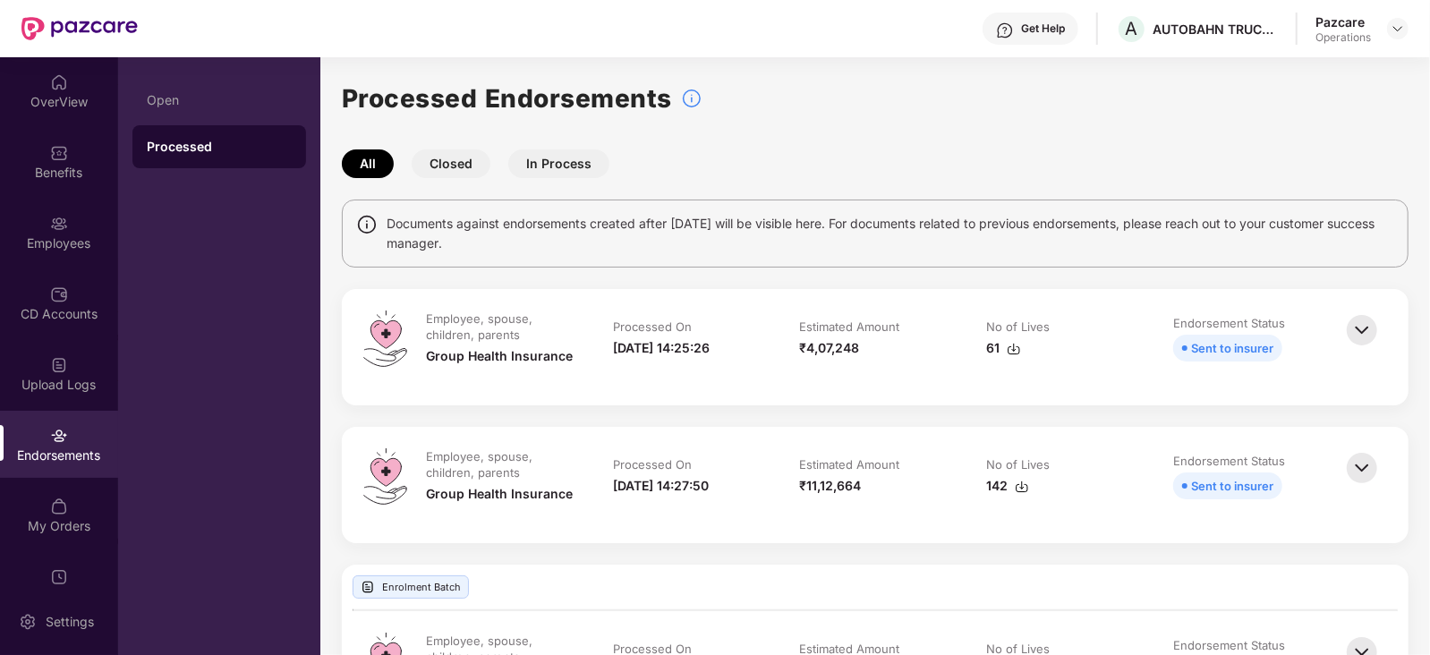
click at [1025, 493] on img at bounding box center [1022, 487] width 14 height 14
